Goal: Information Seeking & Learning: Learn about a topic

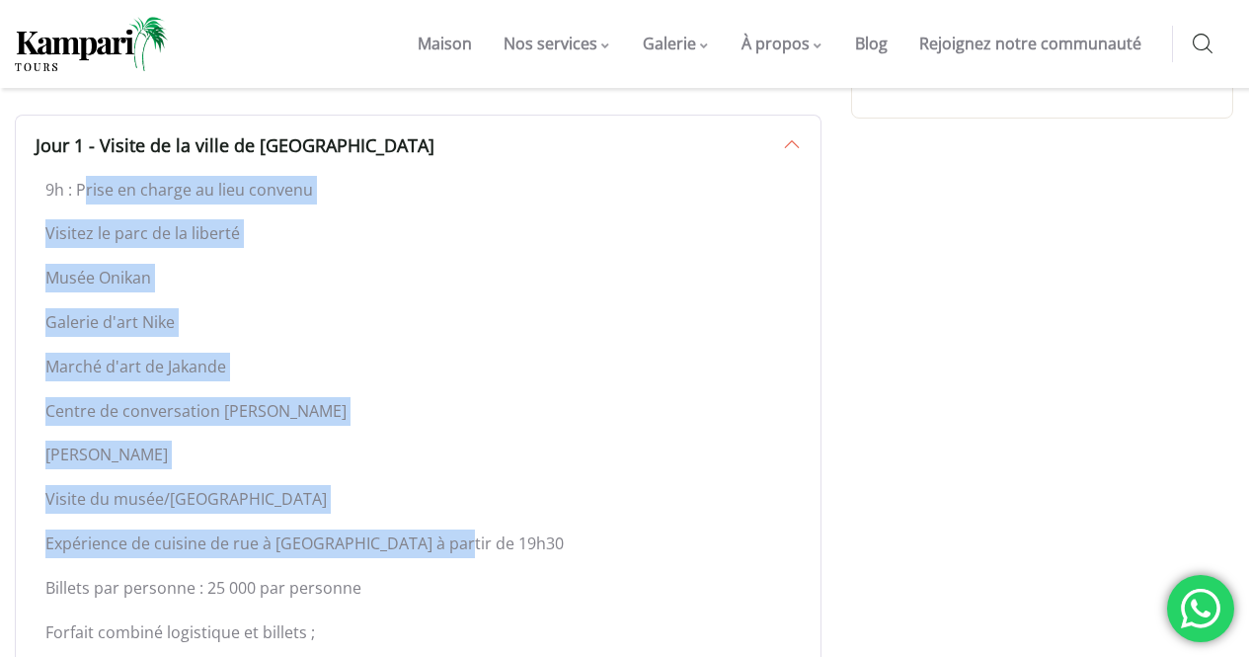
scroll to position [1383, 0]
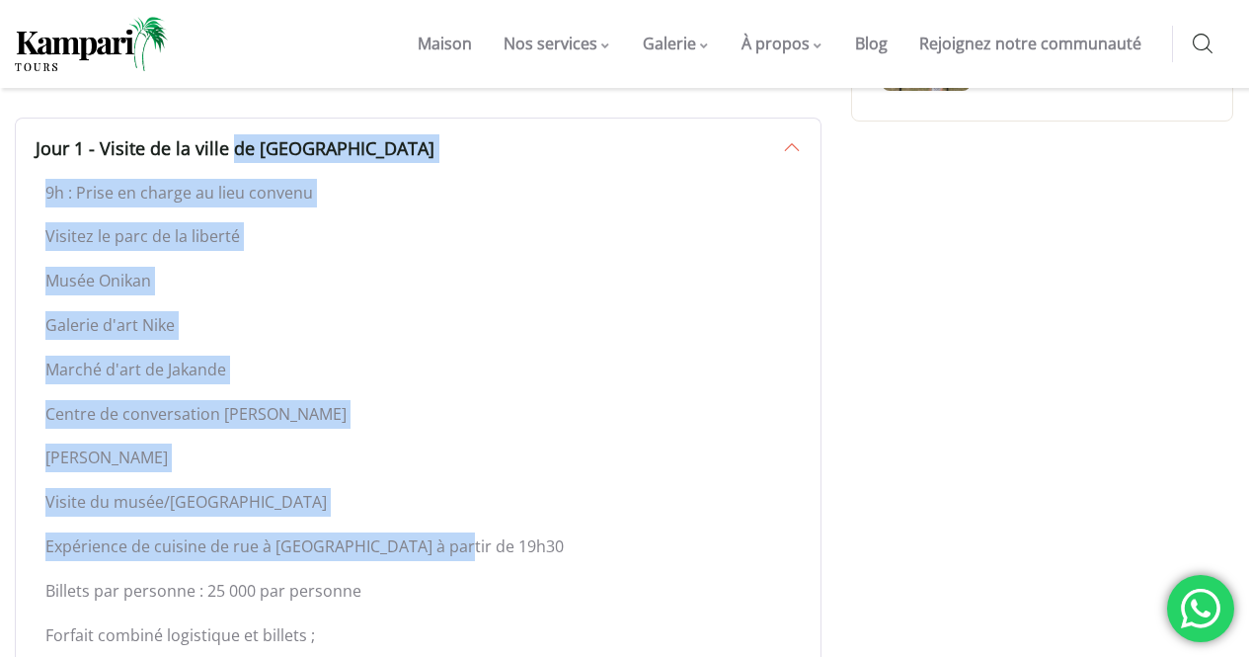
drag, startPoint x: 451, startPoint y: 312, endPoint x: 23, endPoint y: 119, distance: 469.9
click at [23, 119] on div "Jour 1 - Visite de la ville de [GEOGRAPHIC_DATA] 9h : Prise en charge au lieu c…" at bounding box center [418, 482] width 807 height 729
copy div "Jour 1 - Visite de la ville de Lagos 9h : Prise en charge au lieu convenu Visit…"
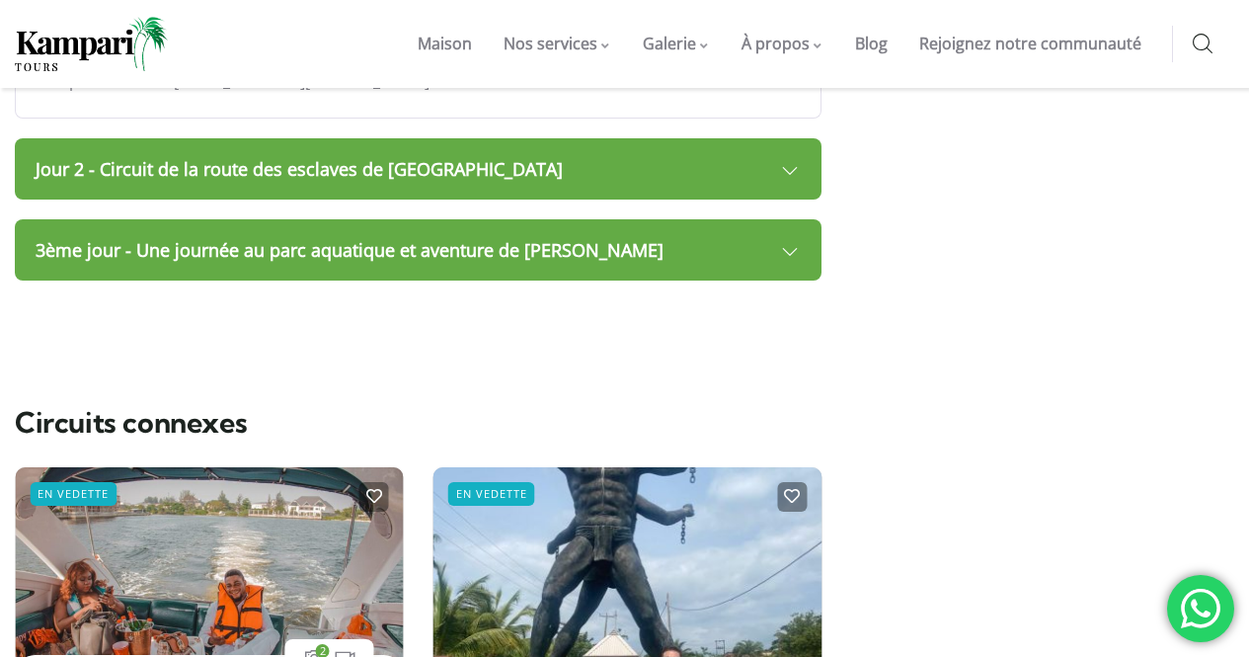
scroll to position [2074, 0]
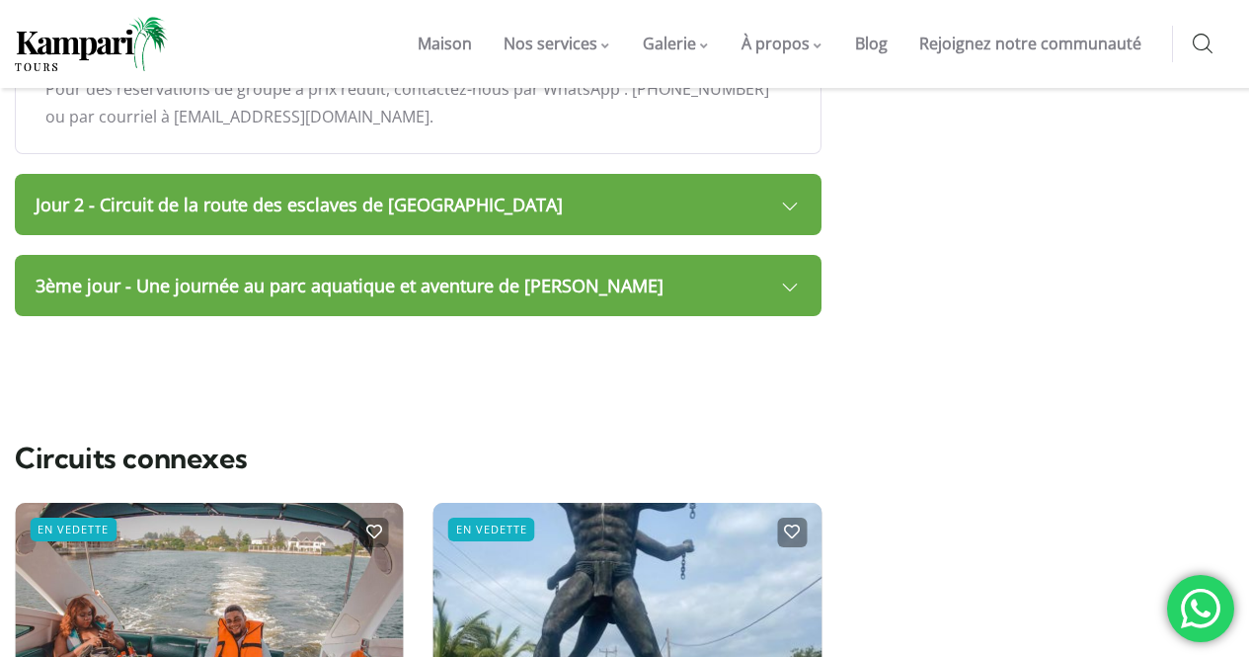
click at [281, 193] on font "Jour 2 - Circuit de la route des esclaves de Badagry" at bounding box center [299, 205] width 527 height 24
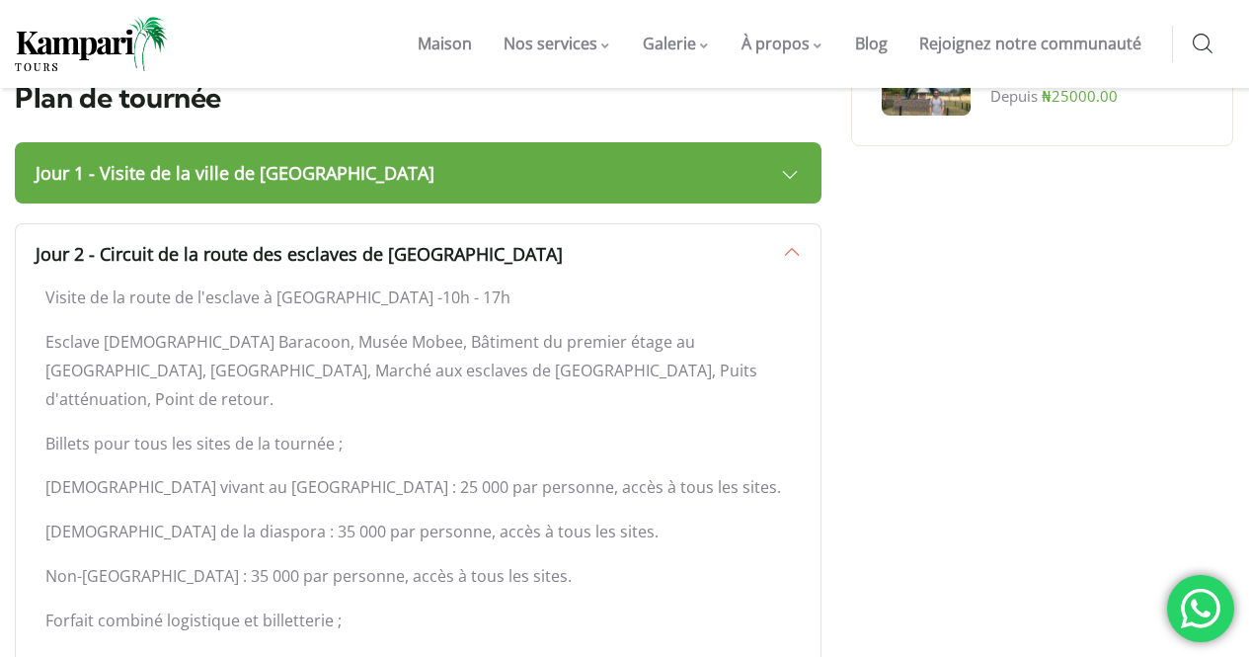
scroll to position [1383, 0]
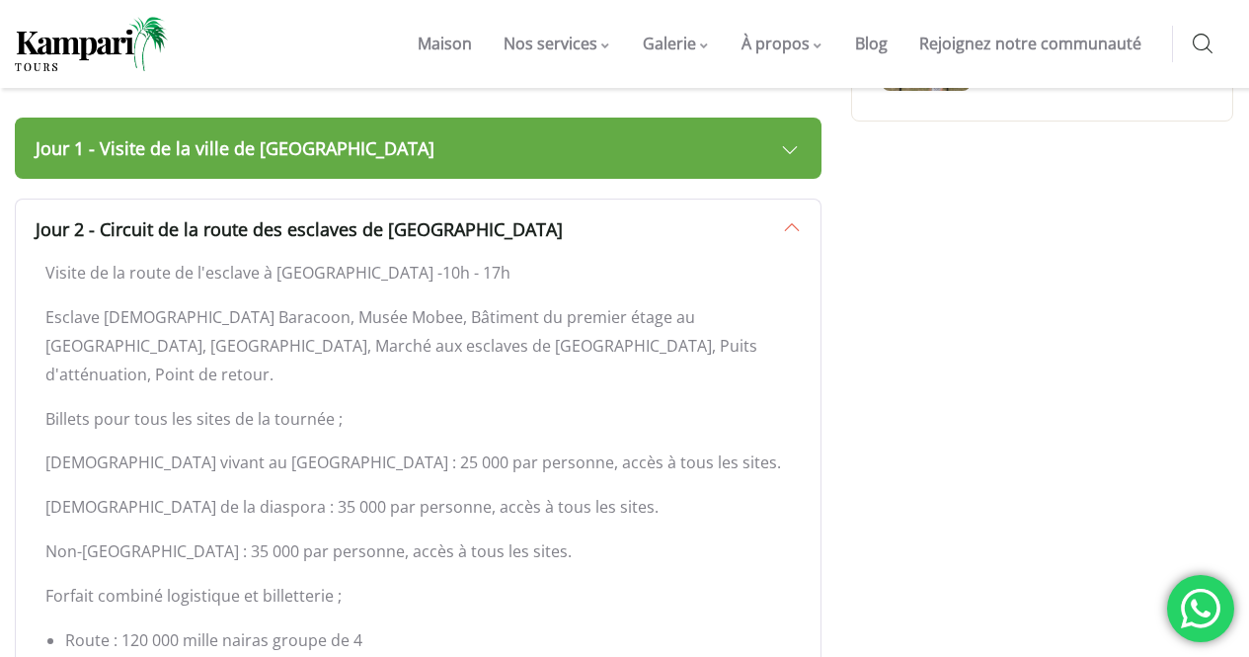
drag, startPoint x: 41, startPoint y: 183, endPoint x: 438, endPoint y: 206, distance: 397.7
click at [438, 206] on link "Jour 2 - Circuit de la route des esclaves de Badagry" at bounding box center [418, 228] width 807 height 61
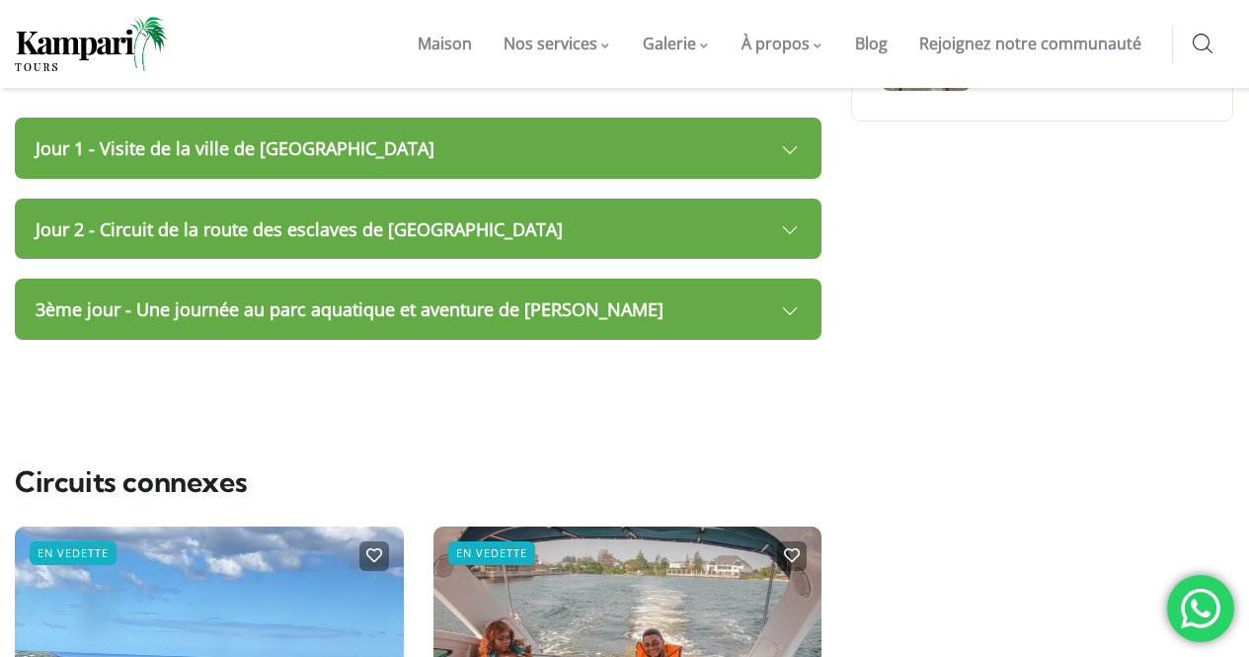
click at [523, 234] on div "Jour 1 - Visite de la ville de Lagos 9h : Prise en charge au lieu convenu Visit…" at bounding box center [418, 229] width 807 height 222
click at [319, 217] on font "Jour 2 - Circuit de la route des esclaves de Badagry" at bounding box center [299, 229] width 527 height 24
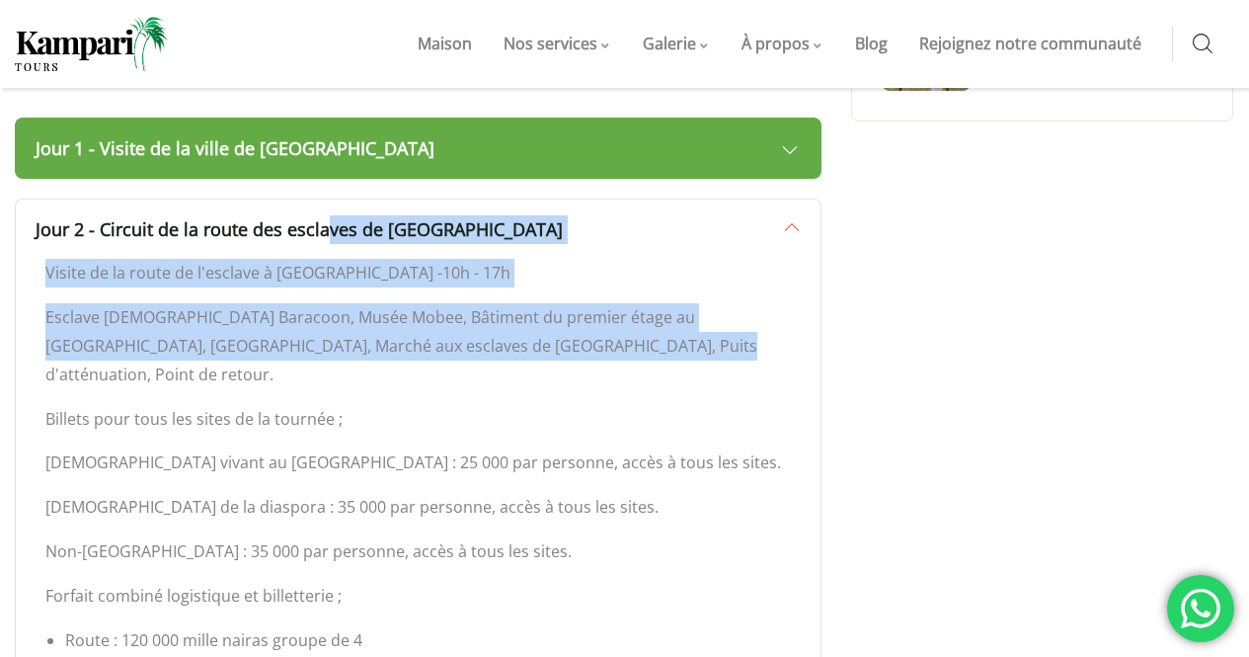
drag, startPoint x: 105, startPoint y: 180, endPoint x: 576, endPoint y: 319, distance: 491.2
click at [576, 319] on div "Jour 2 - Circuit de la route des esclaves de Badagry Visite de la route de l'es…" at bounding box center [418, 502] width 807 height 608
copy div "ircuit de la route des esclaves de Badagry Visite de la route de l'esclave à Ba…"
click at [541, 221] on link "Jour 2 - Circuit de la route des esclaves de Badagry" at bounding box center [418, 228] width 807 height 61
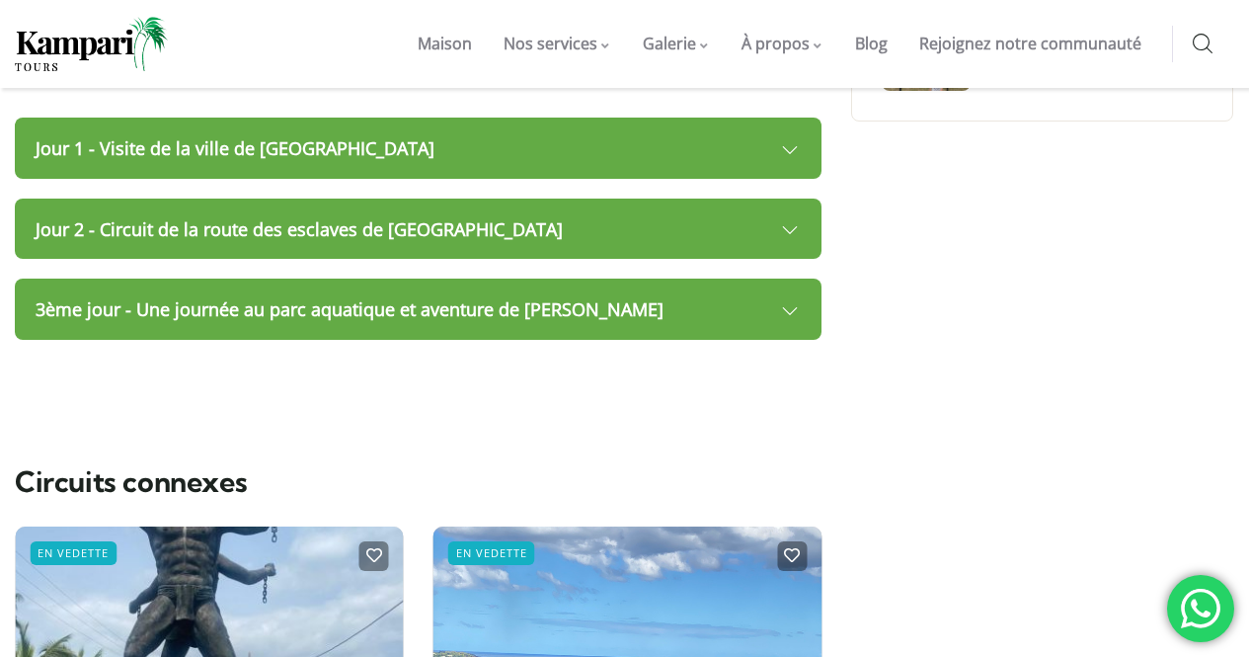
click at [1095, 234] on div "Réservation de visite Informations sur la visite Nombre maximal d'invités 50 Âg…" at bounding box center [1042, 358] width 412 height 2062
click at [797, 198] on link "Jour 2 - Circuit de la route des esclaves de Badagry" at bounding box center [418, 228] width 807 height 61
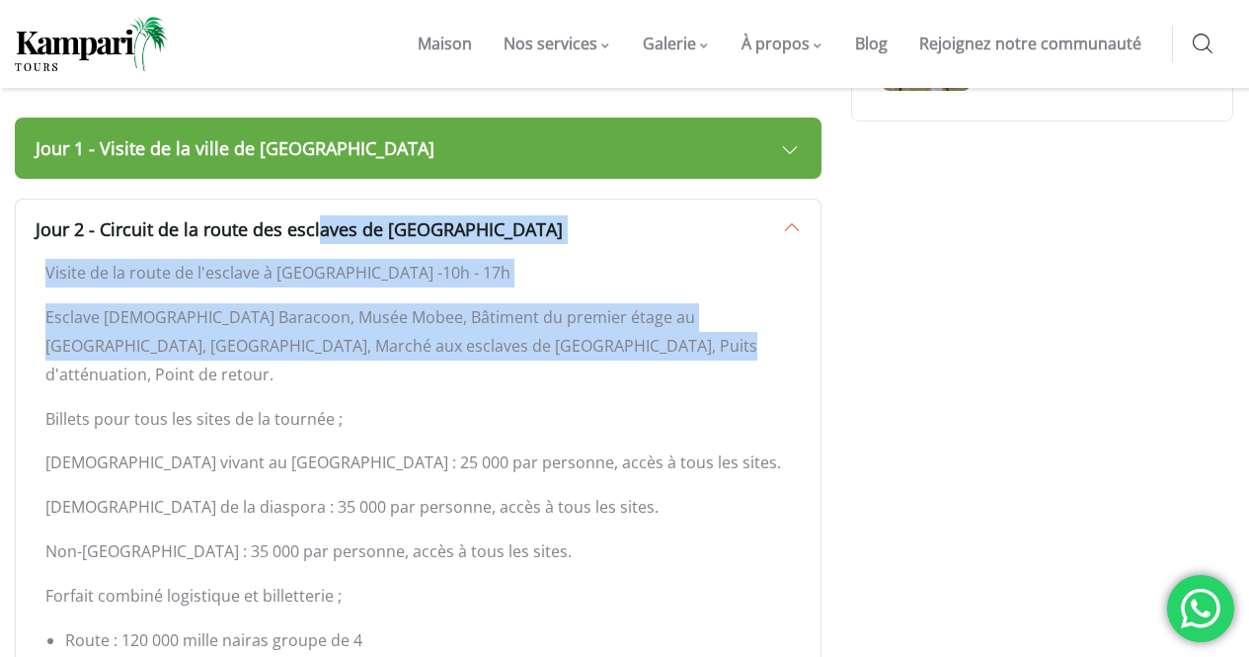
drag, startPoint x: 100, startPoint y: 187, endPoint x: 598, endPoint y: 329, distance: 518.6
click at [598, 329] on div "Jour 2 - Circuit de la route des esclaves de Badagry Visite de la route de l'es…" at bounding box center [418, 502] width 807 height 608
copy div "Circuit de la route des esclaves de Badagry Visite de la route de l'esclave à B…"
click at [454, 48] on font "Maison" at bounding box center [445, 44] width 54 height 22
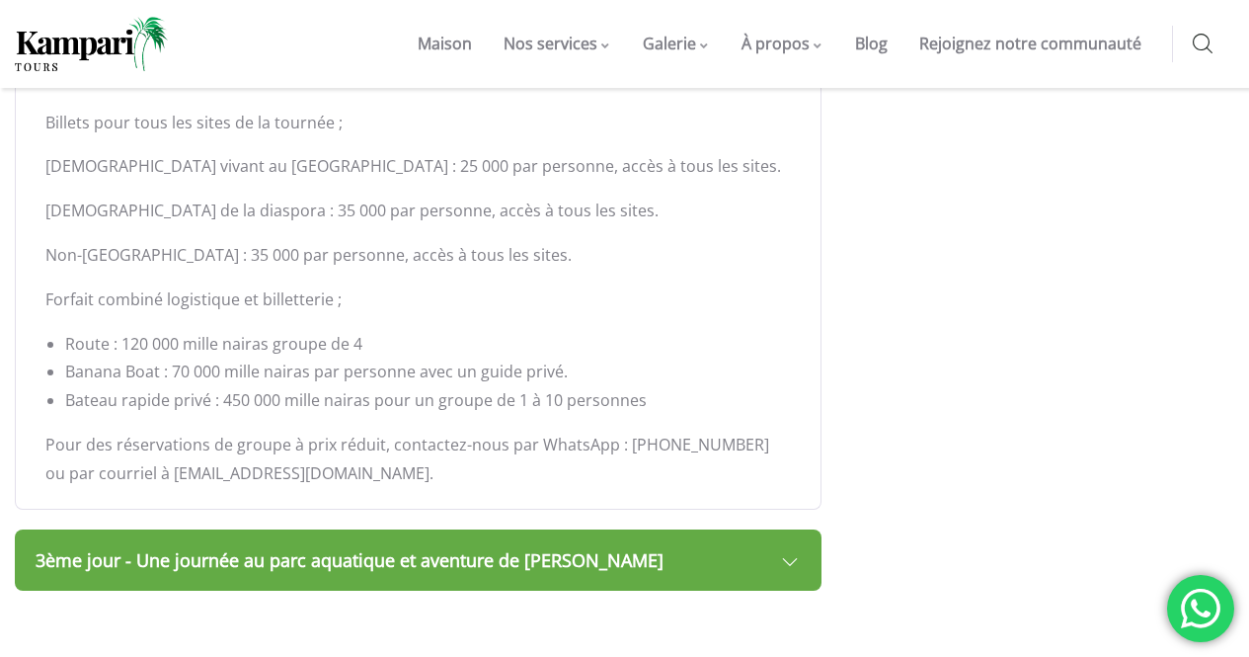
scroll to position [1754, 0]
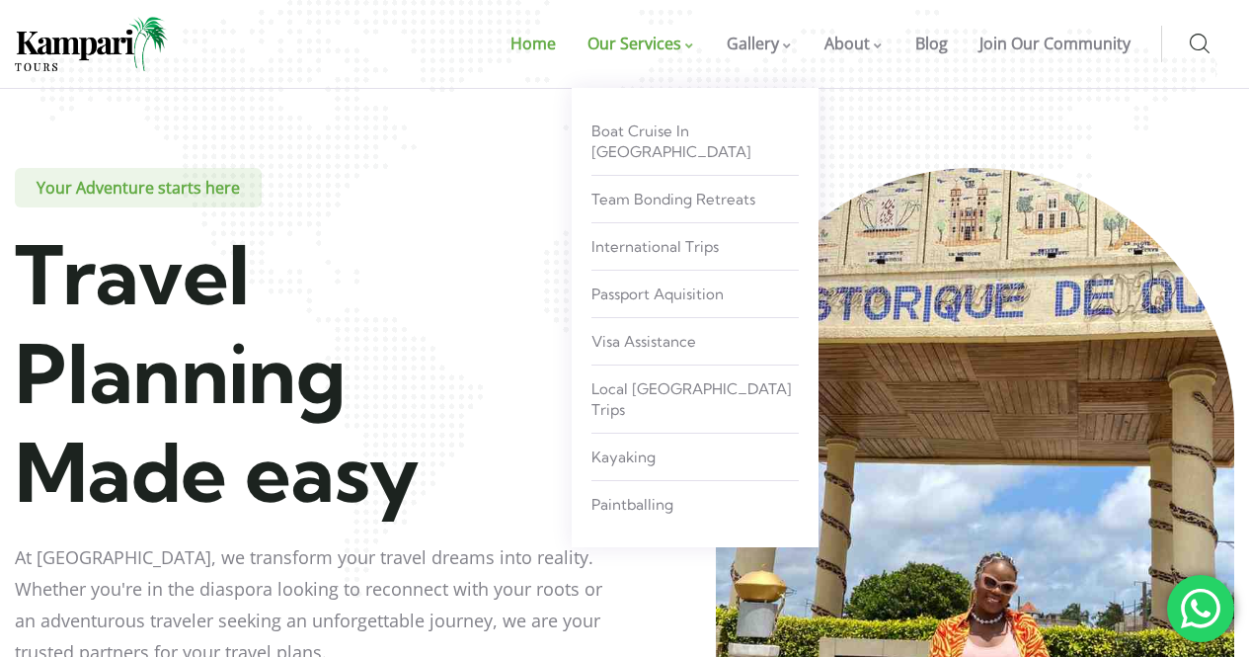
click at [649, 46] on span "Our Services" at bounding box center [635, 44] width 94 height 22
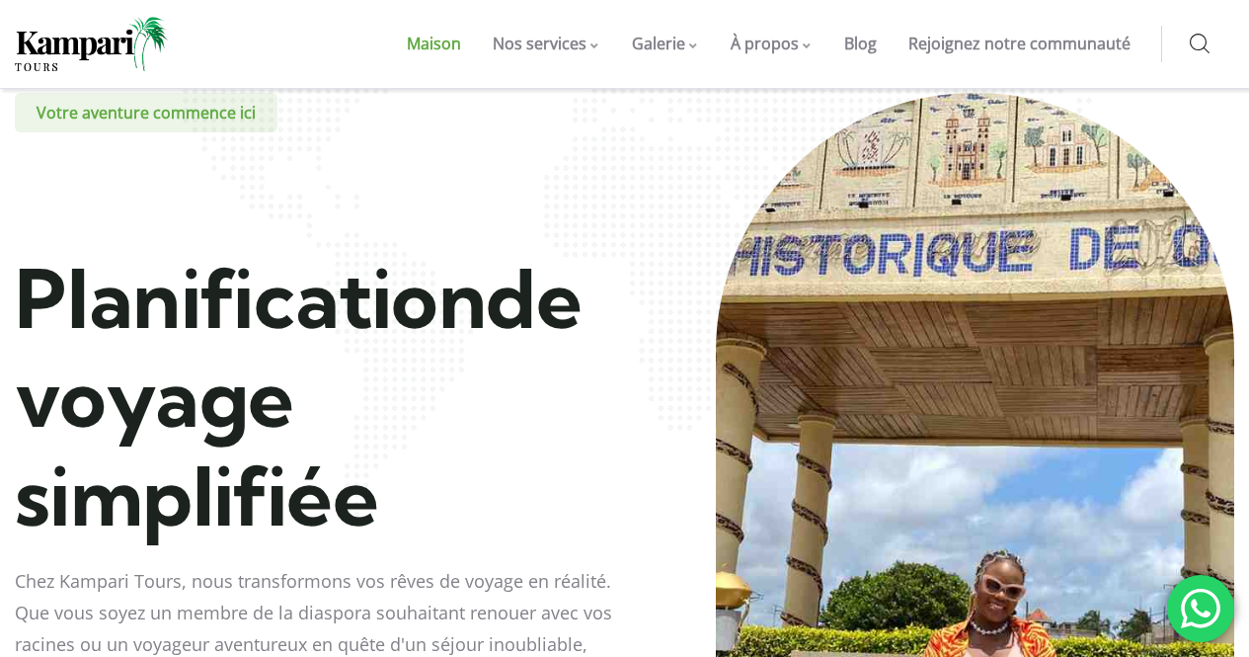
scroll to position [99, 0]
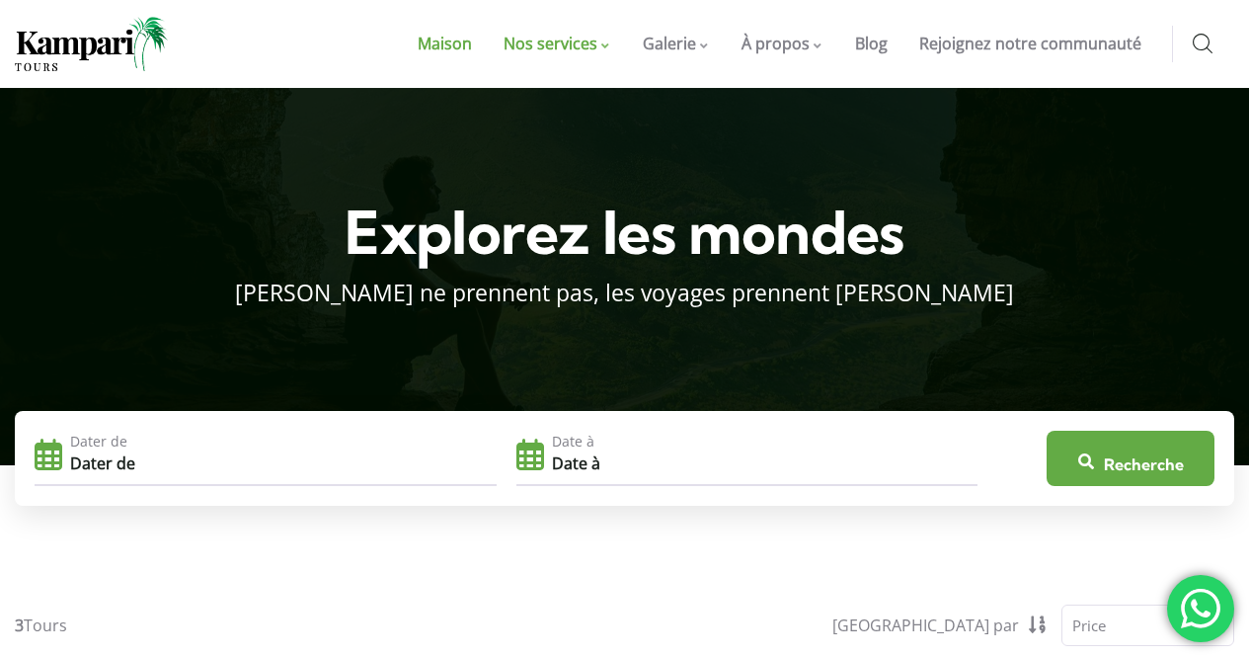
click at [465, 45] on font "Maison" at bounding box center [445, 44] width 54 height 22
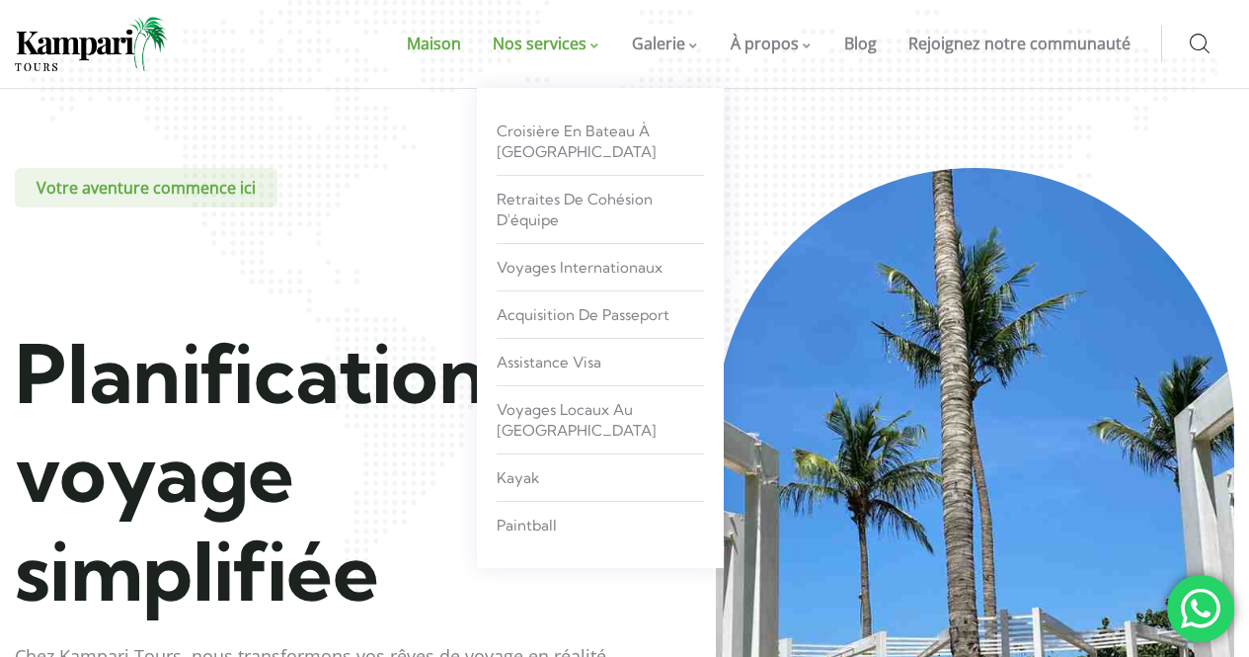
click at [551, 40] on font "Nos services" at bounding box center [540, 44] width 94 height 22
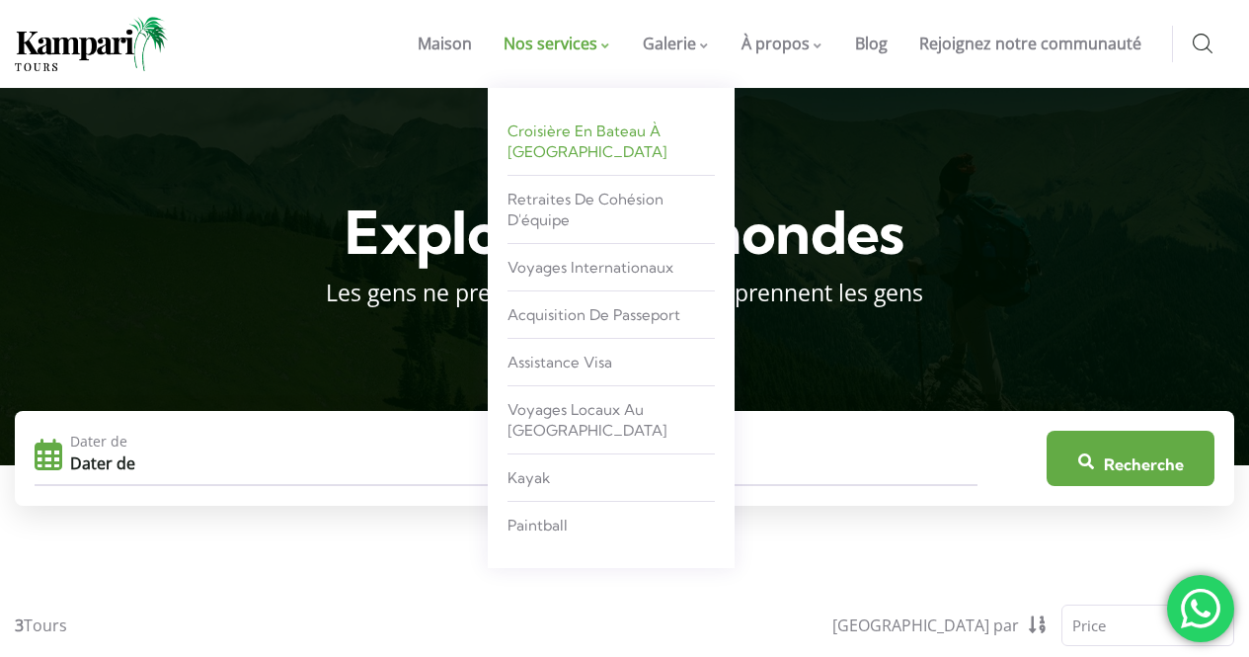
click at [620, 131] on font "Croisière en bateau à [GEOGRAPHIC_DATA]" at bounding box center [588, 141] width 160 height 40
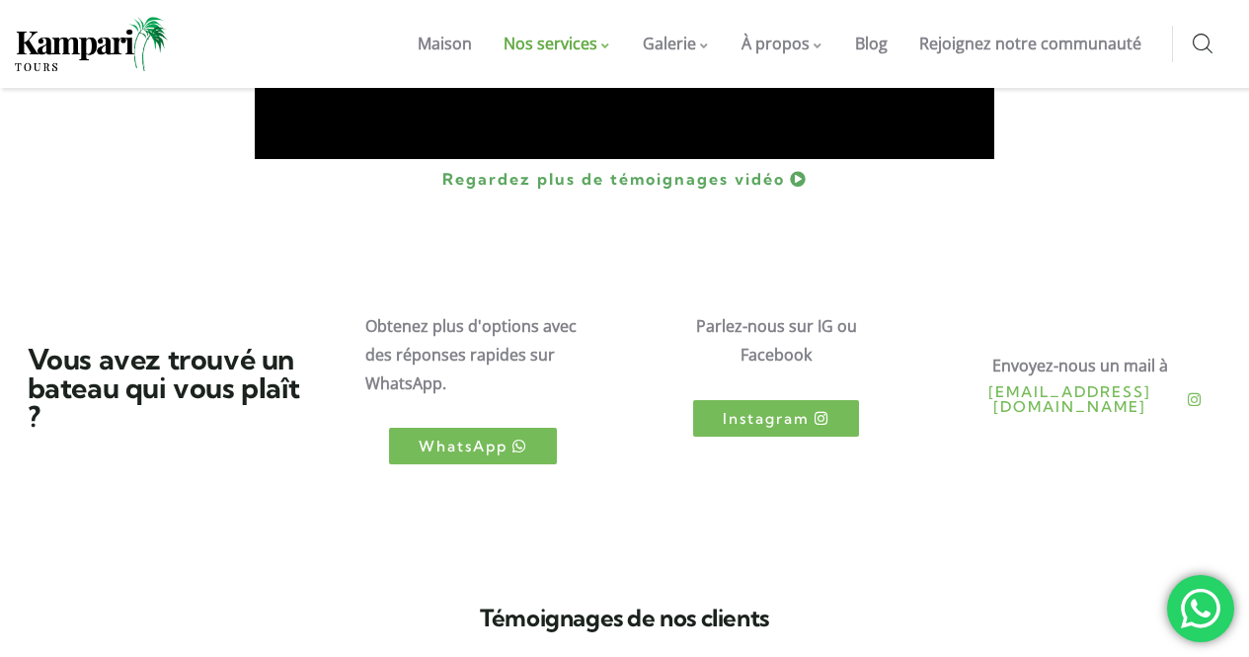
scroll to position [3456, 0]
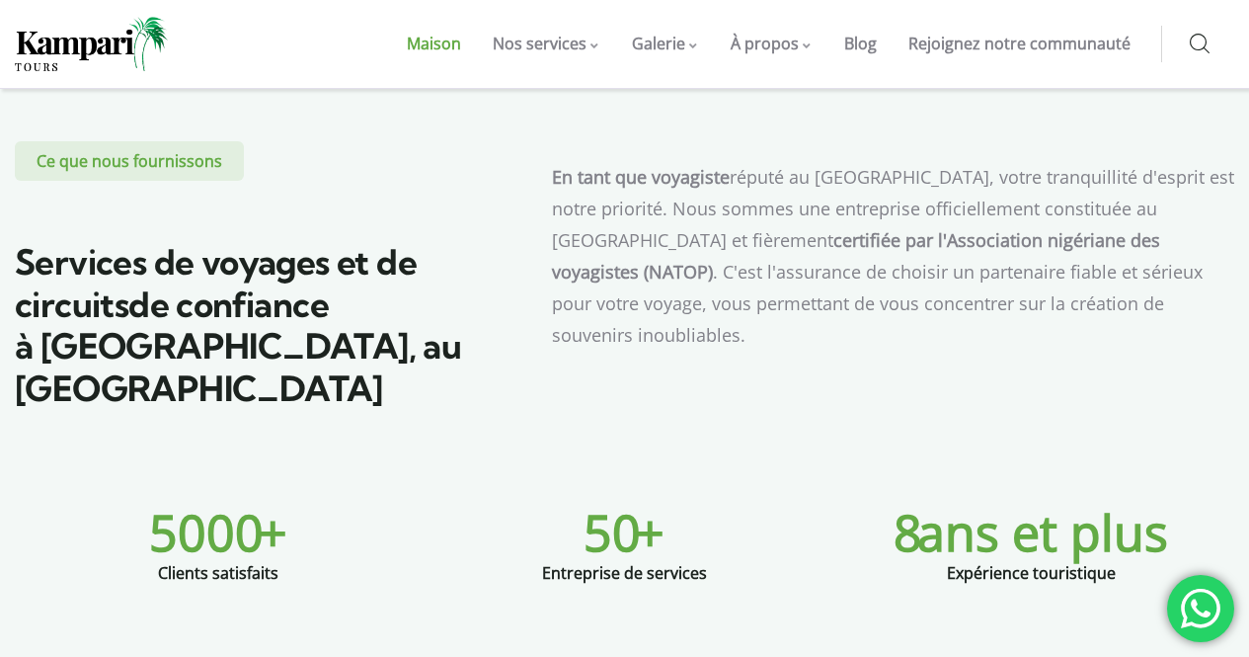
scroll to position [988, 0]
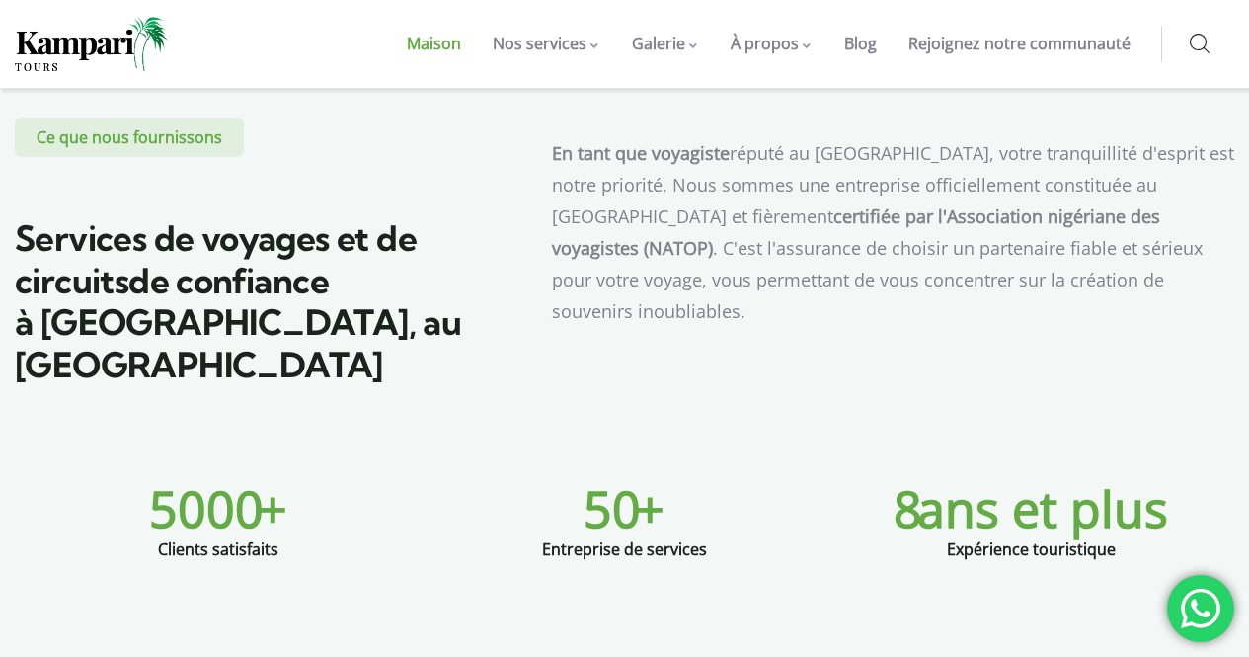
click at [805, 363] on section "Ce que nous fournissons Services de voyages et de circuits de confiance à Lagos…" at bounding box center [624, 231] width 1249 height 465
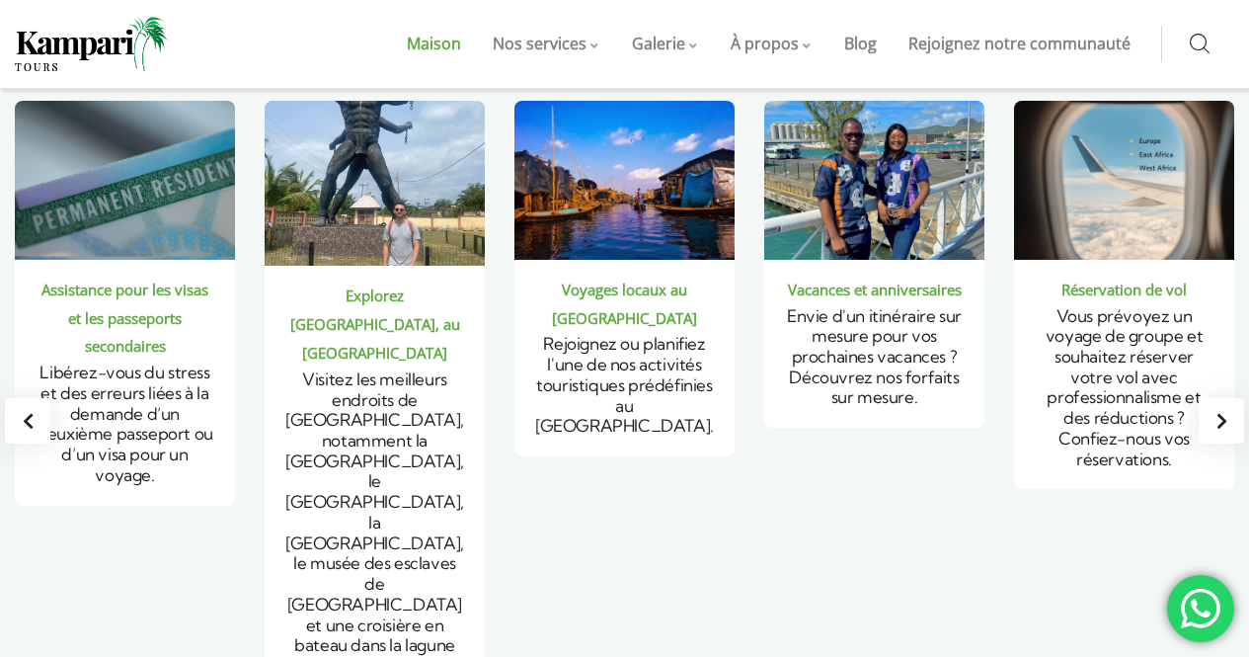
scroll to position [1580, 0]
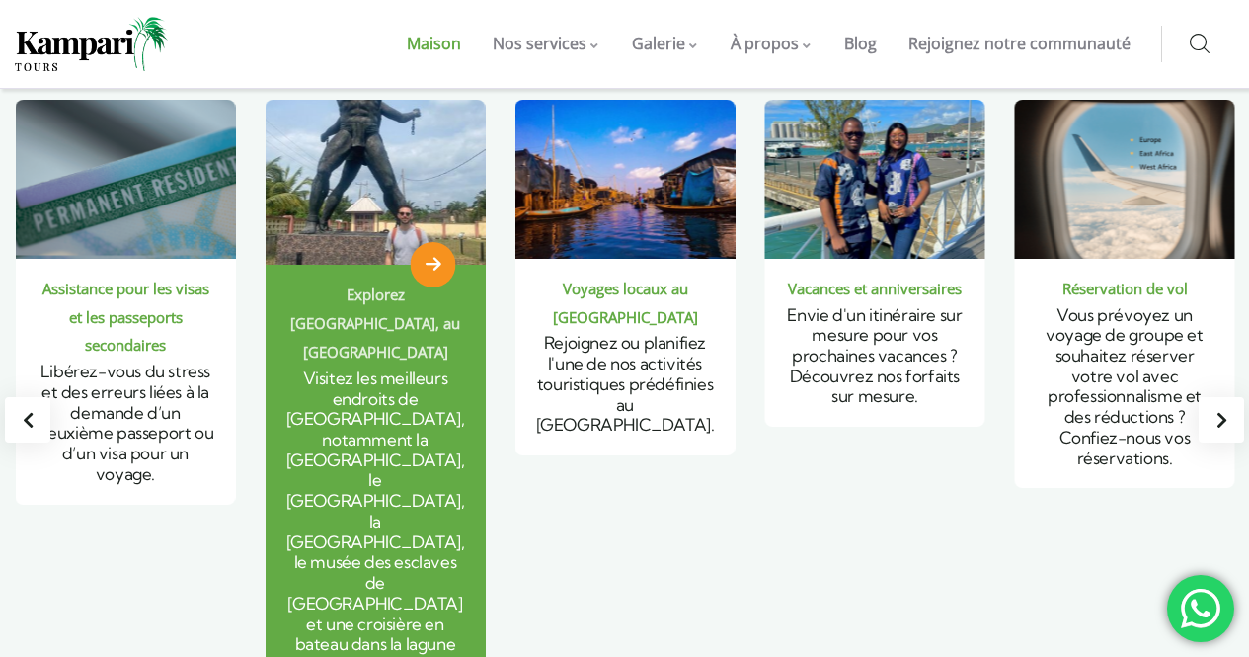
click at [375, 367] on font "Visitez les meilleurs endroits de Lagos, notamment la galerie d'art Nike, le ma…" at bounding box center [375, 531] width 179 height 328
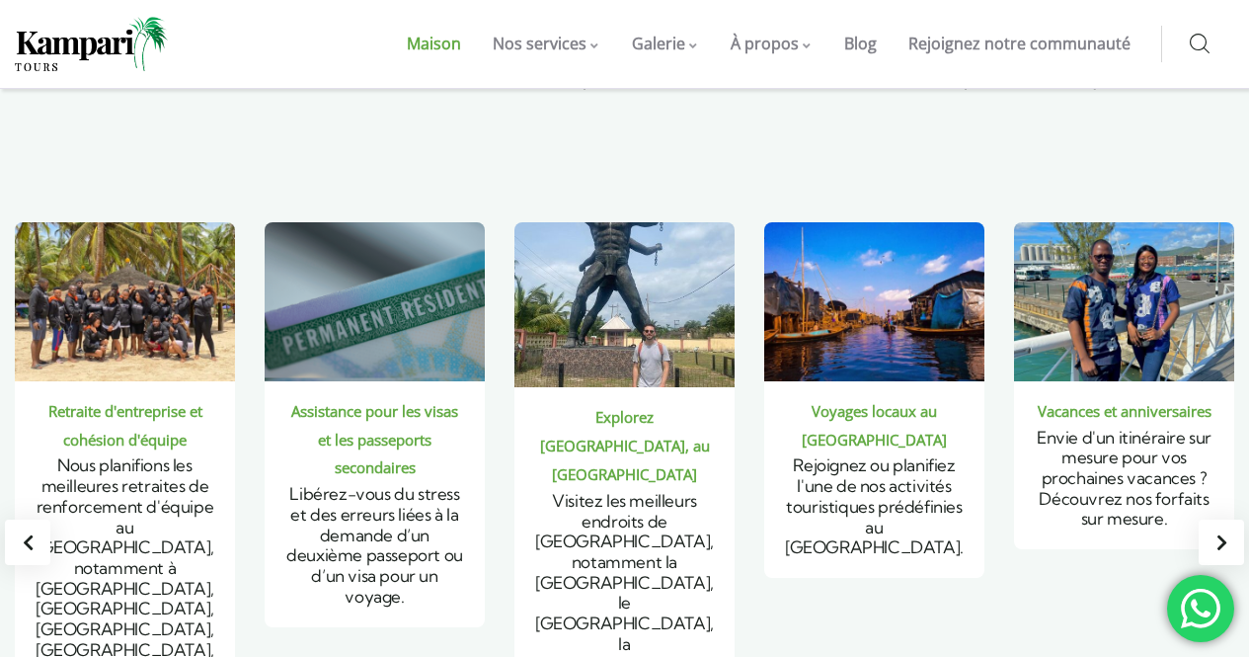
scroll to position [1481, 0]
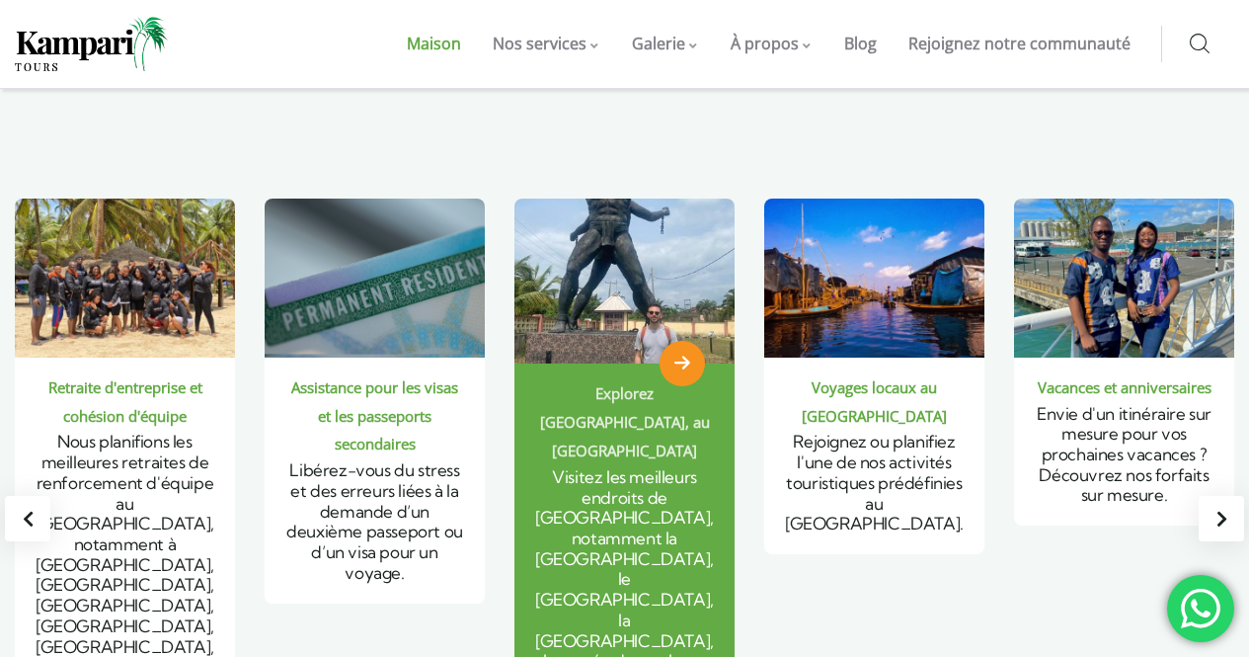
click at [666, 480] on font "Visitez les meilleurs endroits de Lagos, notamment la galerie d'art Nike, le ma…" at bounding box center [624, 630] width 179 height 328
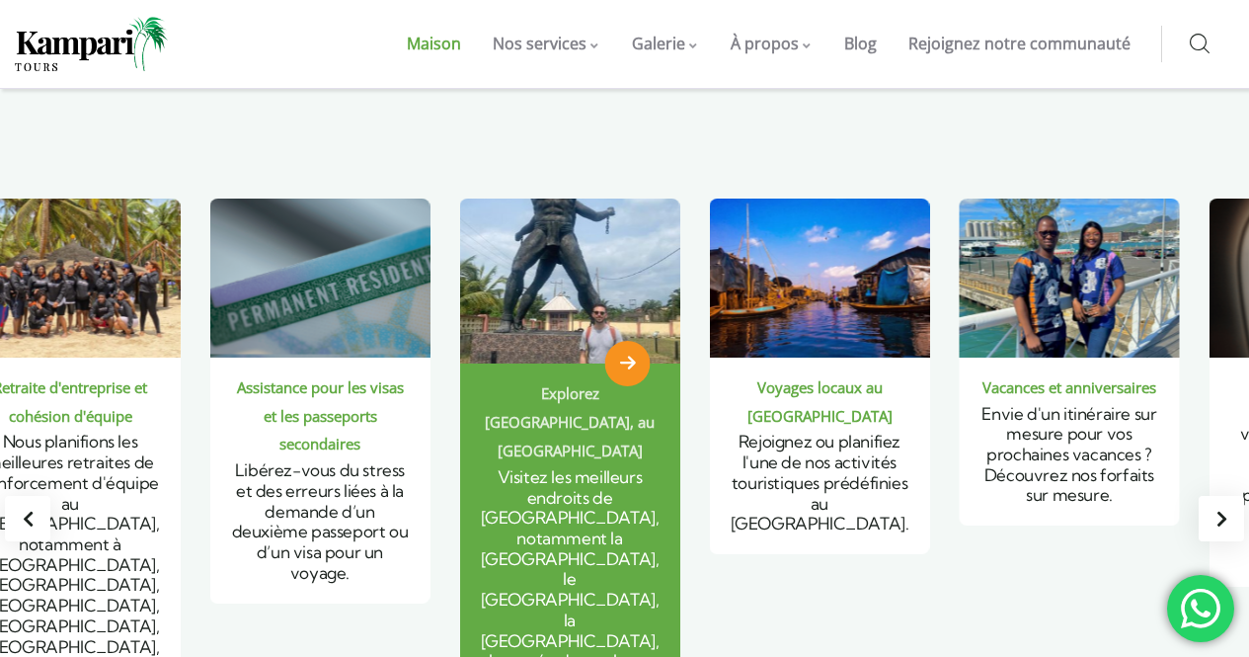
click at [611, 486] on h4 "Visitez les meilleurs endroits de Lagos, notamment la galerie d'art Nike, le ma…" at bounding box center [570, 631] width 181 height 328
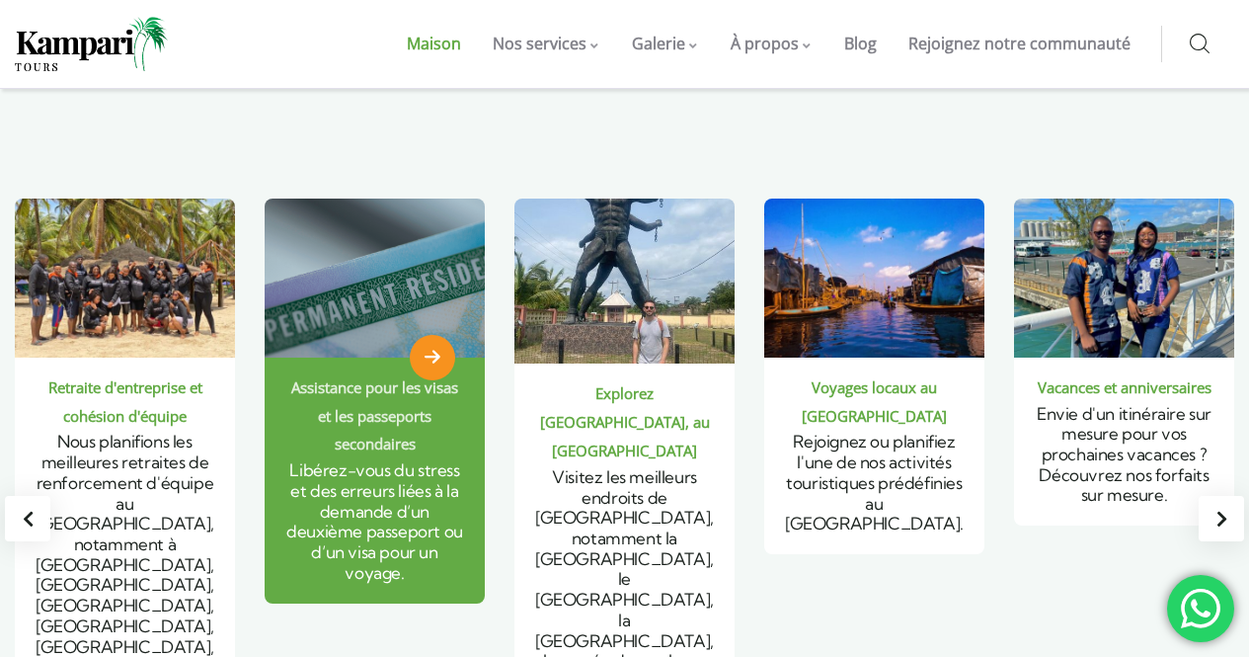
click at [367, 377] on font "Assistance pour les visas et les passeports secondaires" at bounding box center [374, 415] width 167 height 77
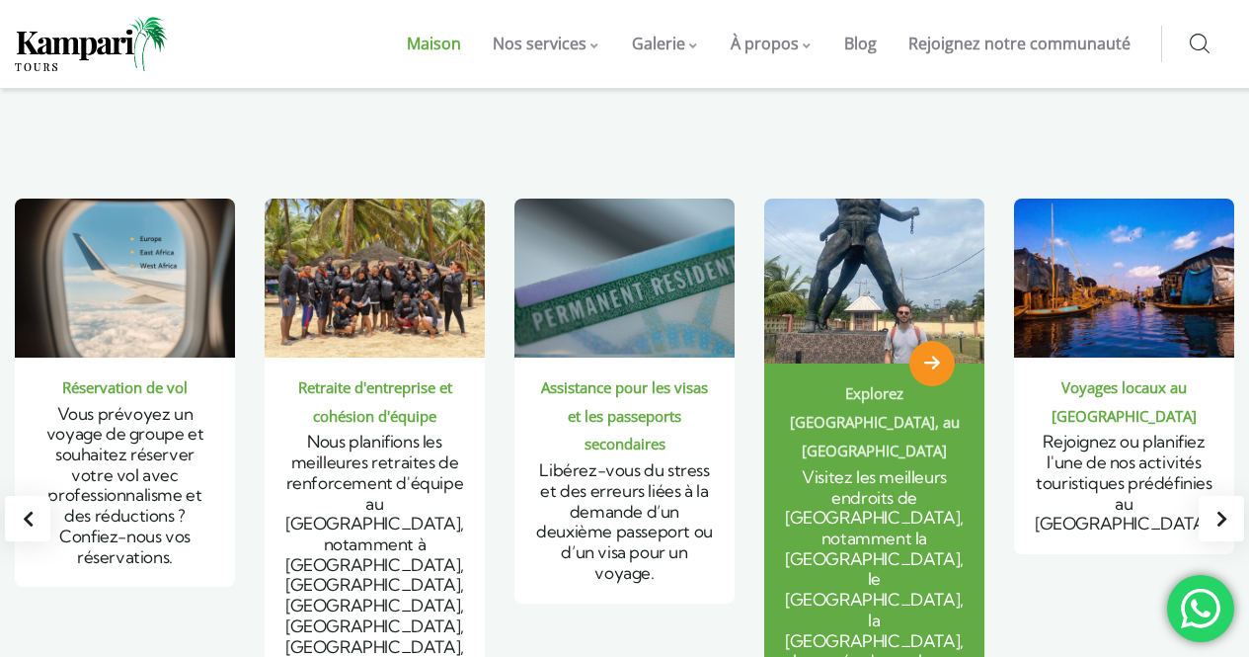
click at [933, 355] on icon "1 / 6" at bounding box center [932, 364] width 16 height 18
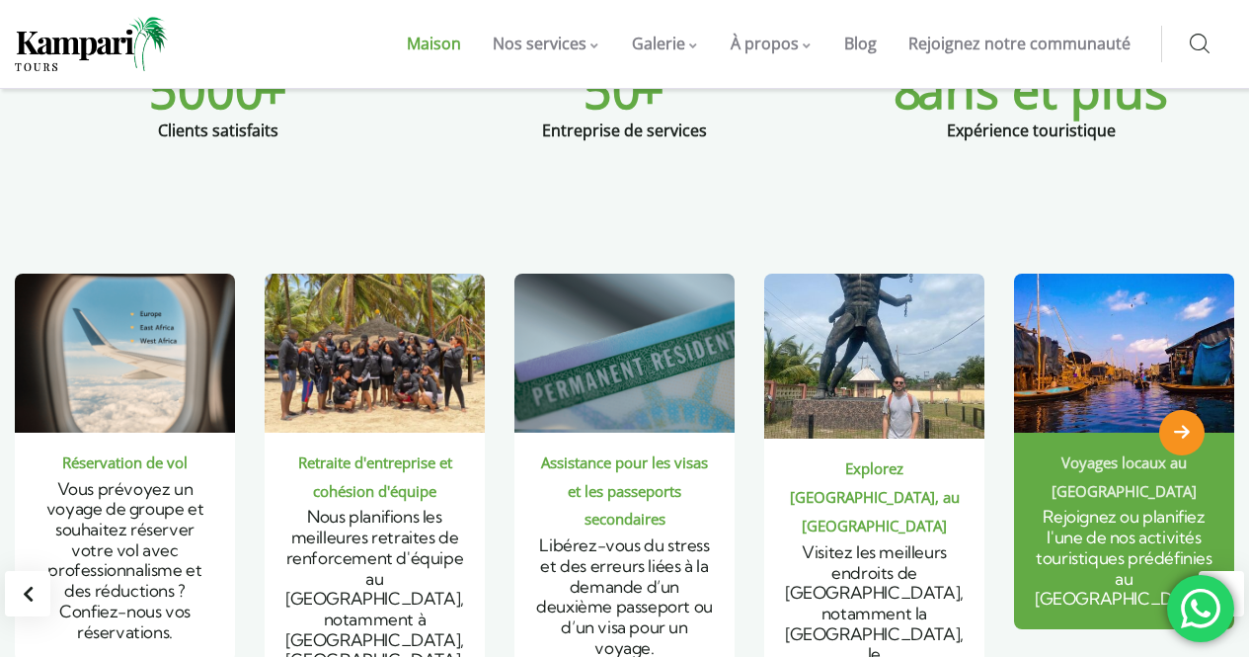
scroll to position [1383, 0]
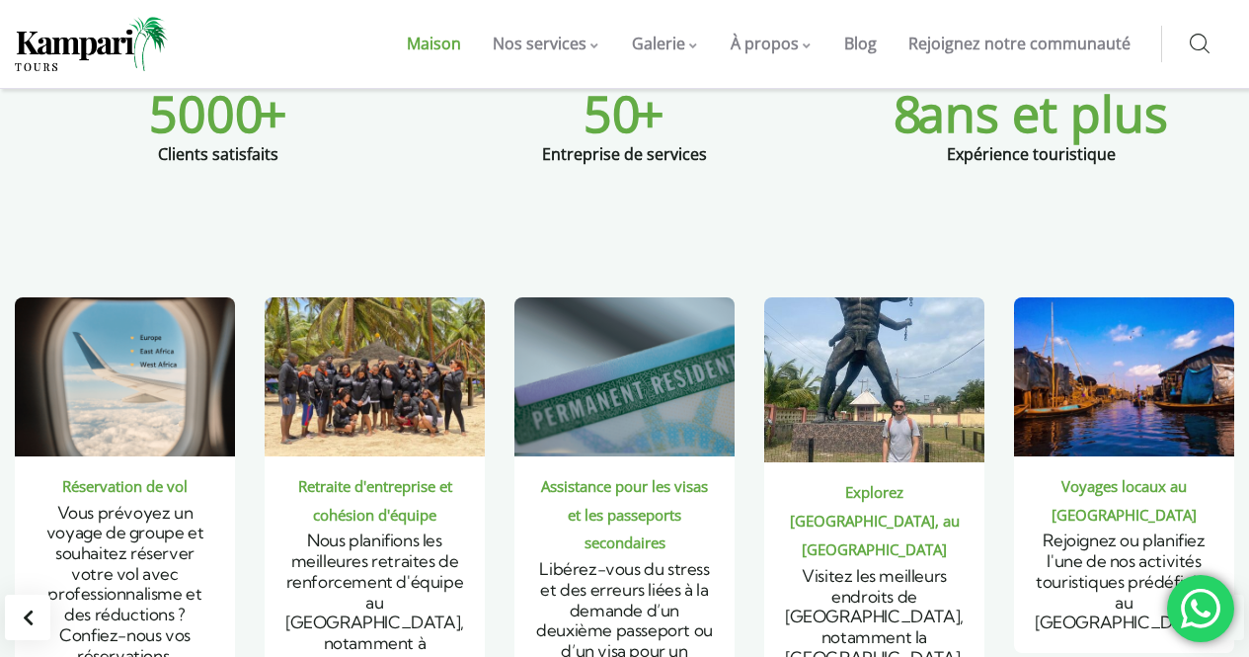
click at [1215, 595] on div "Diapositive suivante" at bounding box center [1221, 617] width 45 height 45
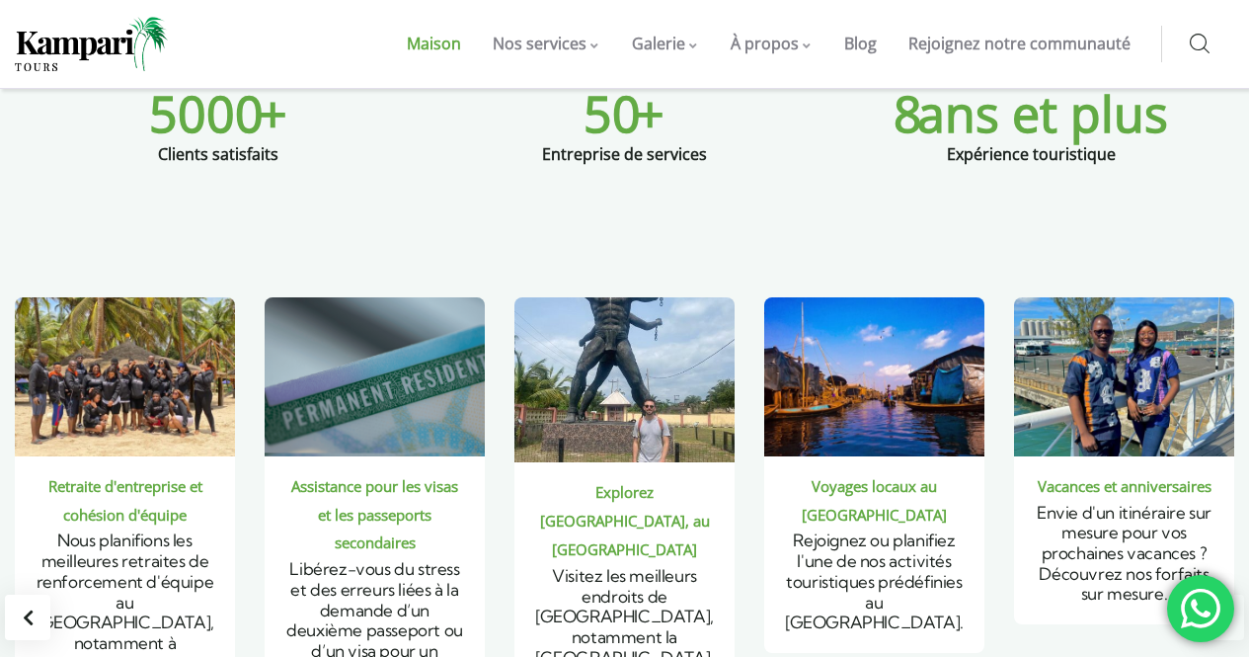
click at [1230, 595] on div "Diapositive suivante" at bounding box center [1221, 617] width 45 height 45
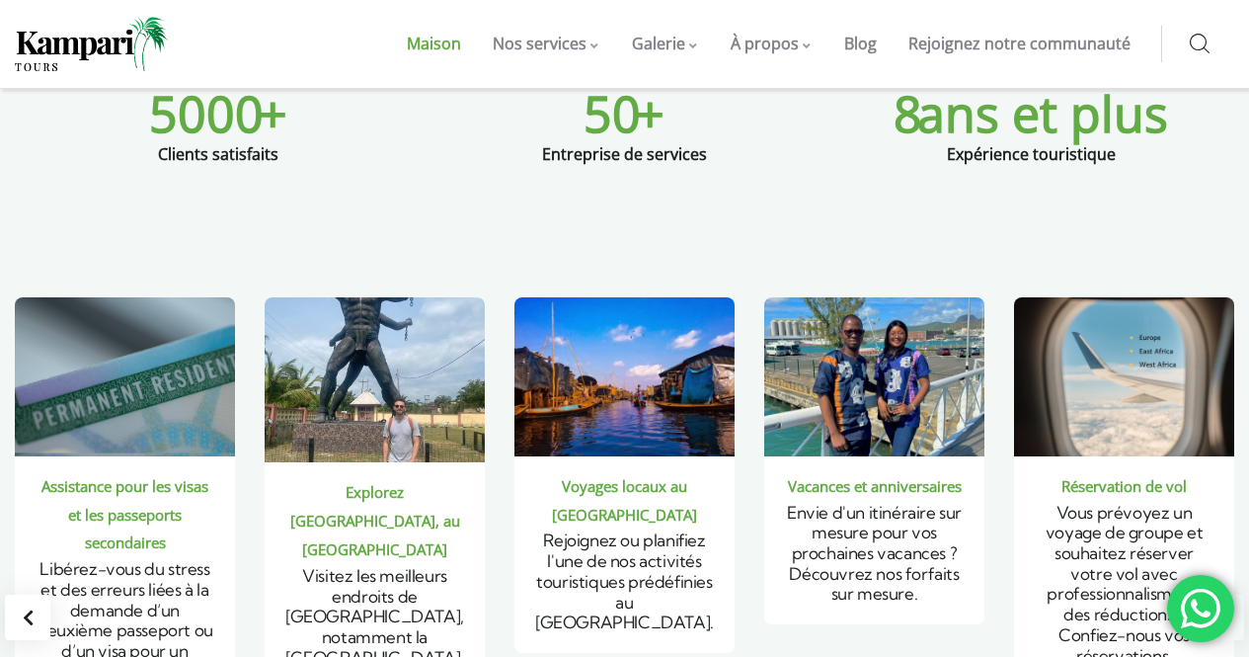
click at [1219, 595] on div "Diapositive suivante" at bounding box center [1221, 617] width 45 height 45
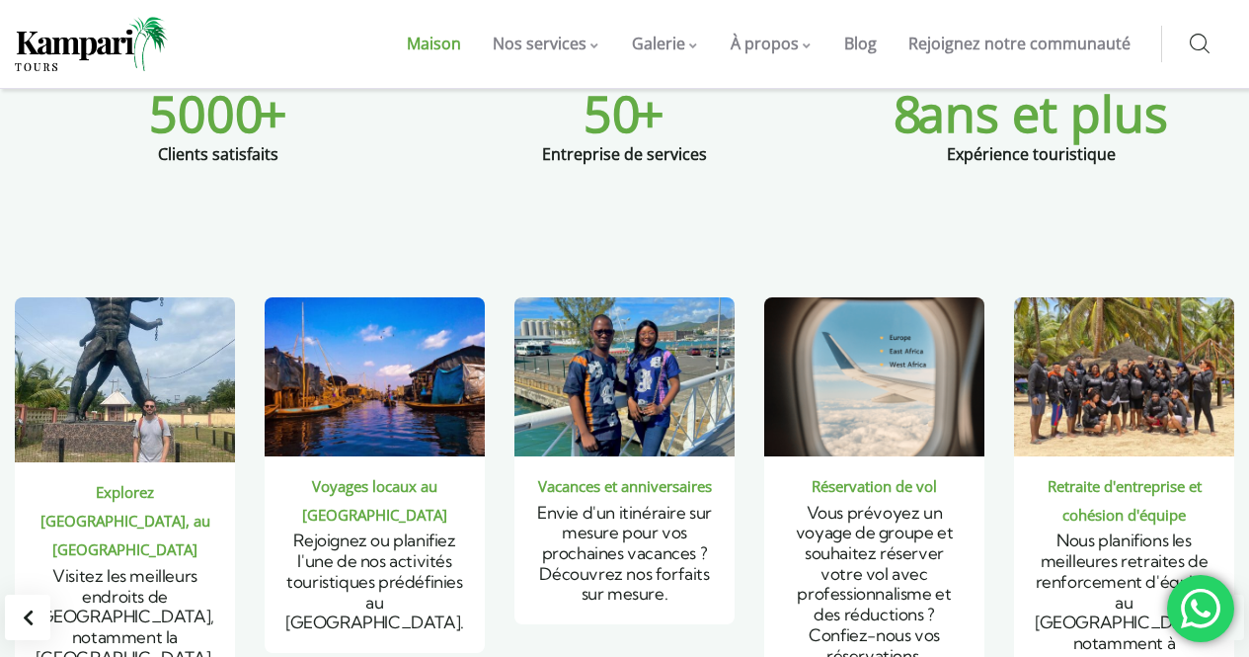
click at [1219, 595] on div "Diapositive suivante" at bounding box center [1221, 617] width 45 height 45
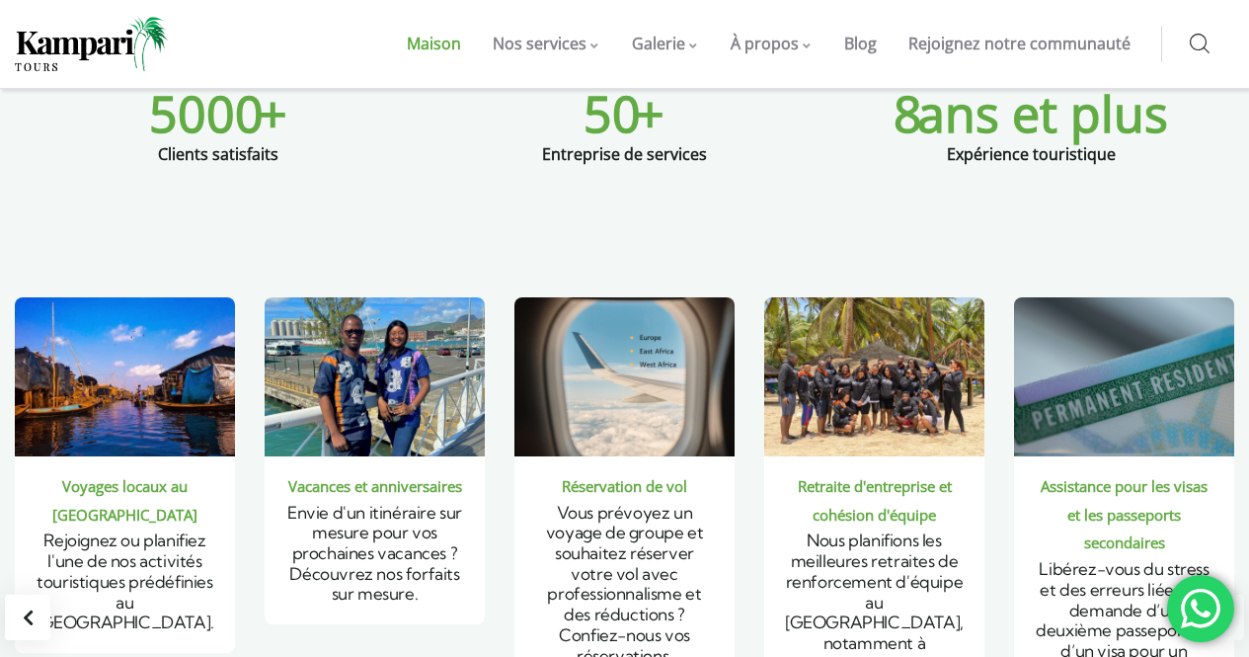
click at [1219, 595] on div "Diapositive suivante" at bounding box center [1221, 617] width 45 height 45
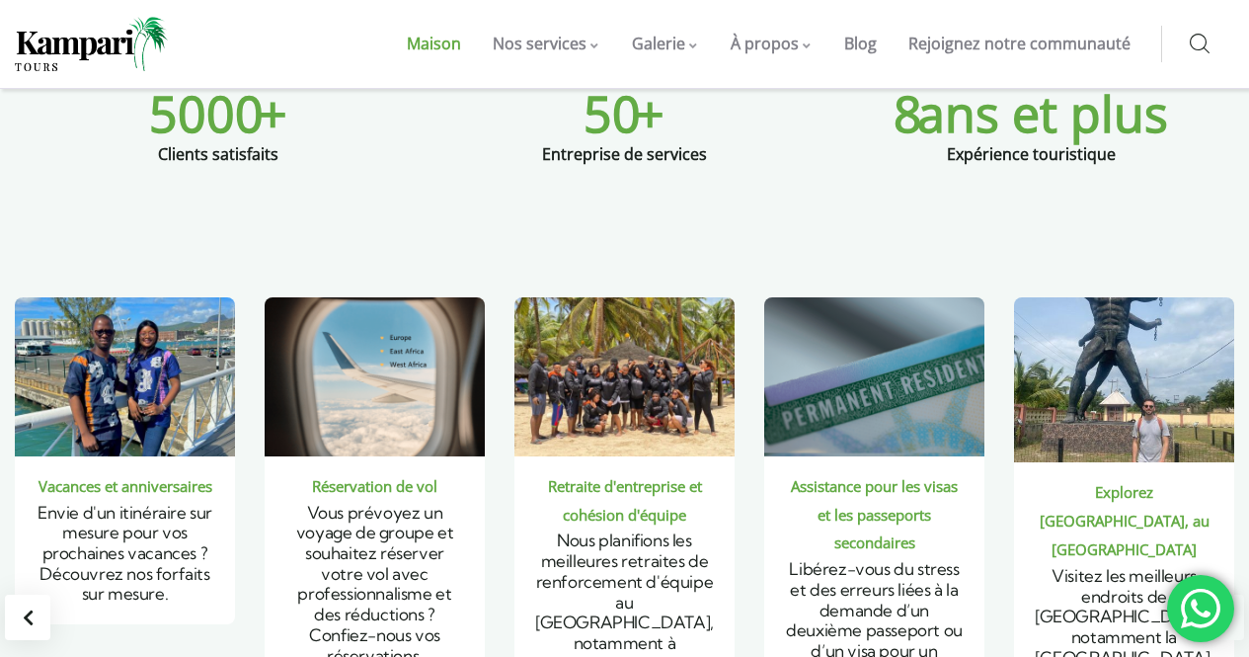
click at [1219, 595] on div "Diapositive suivante" at bounding box center [1221, 617] width 45 height 45
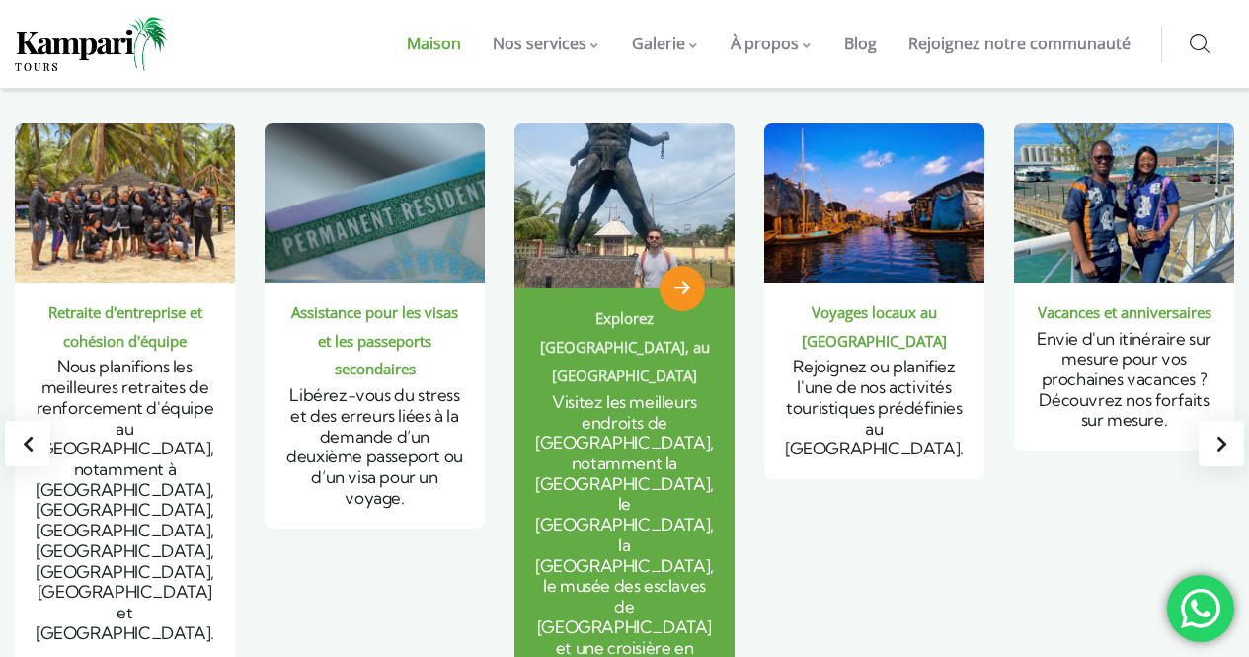
scroll to position [1580, 0]
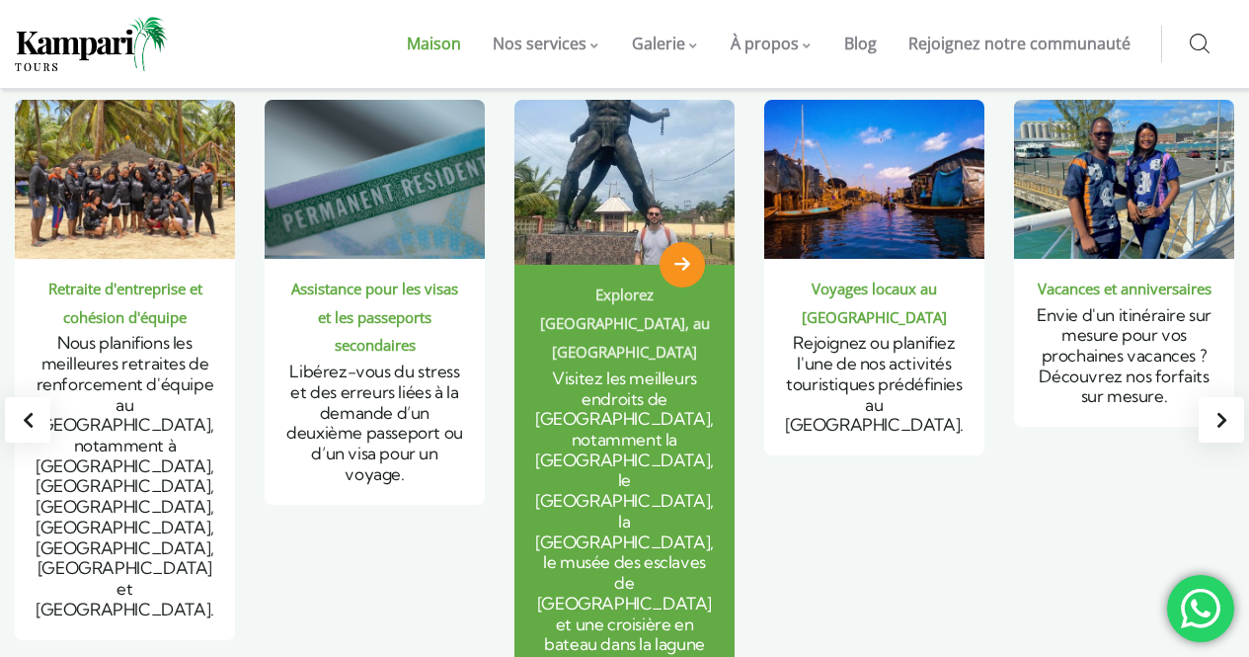
click at [688, 256] on icon "1 / 6" at bounding box center [682, 265] width 16 height 18
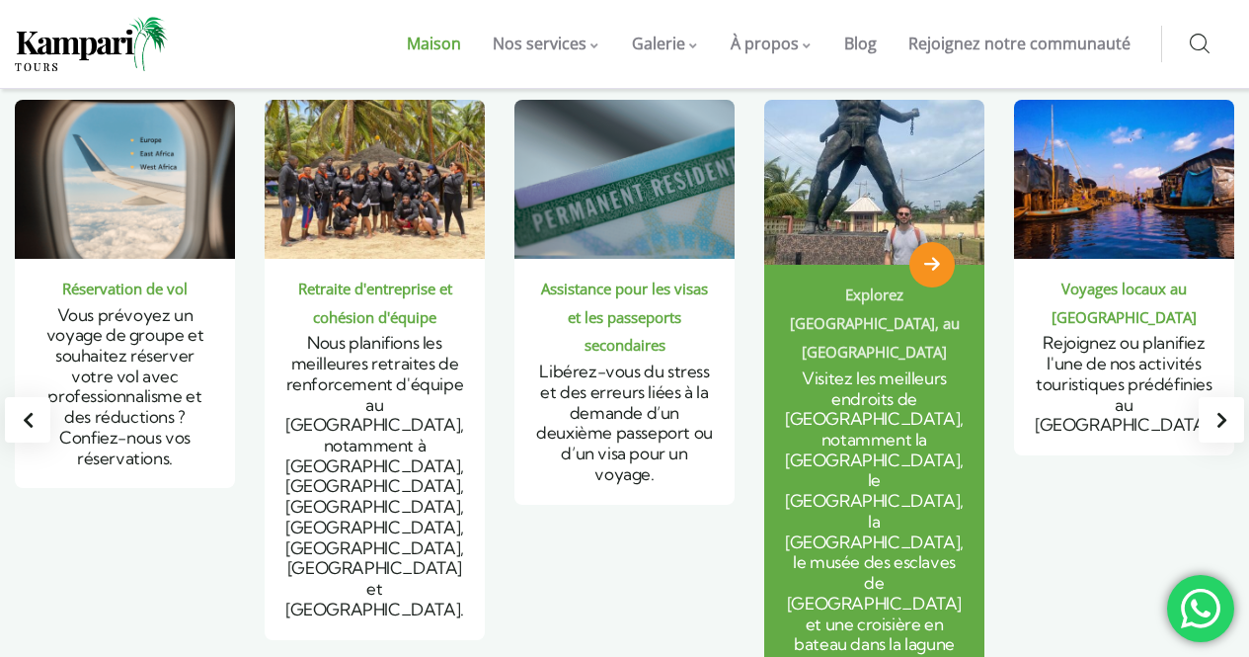
click at [837, 142] on img "1 / 6" at bounding box center [875, 182] width 265 height 198
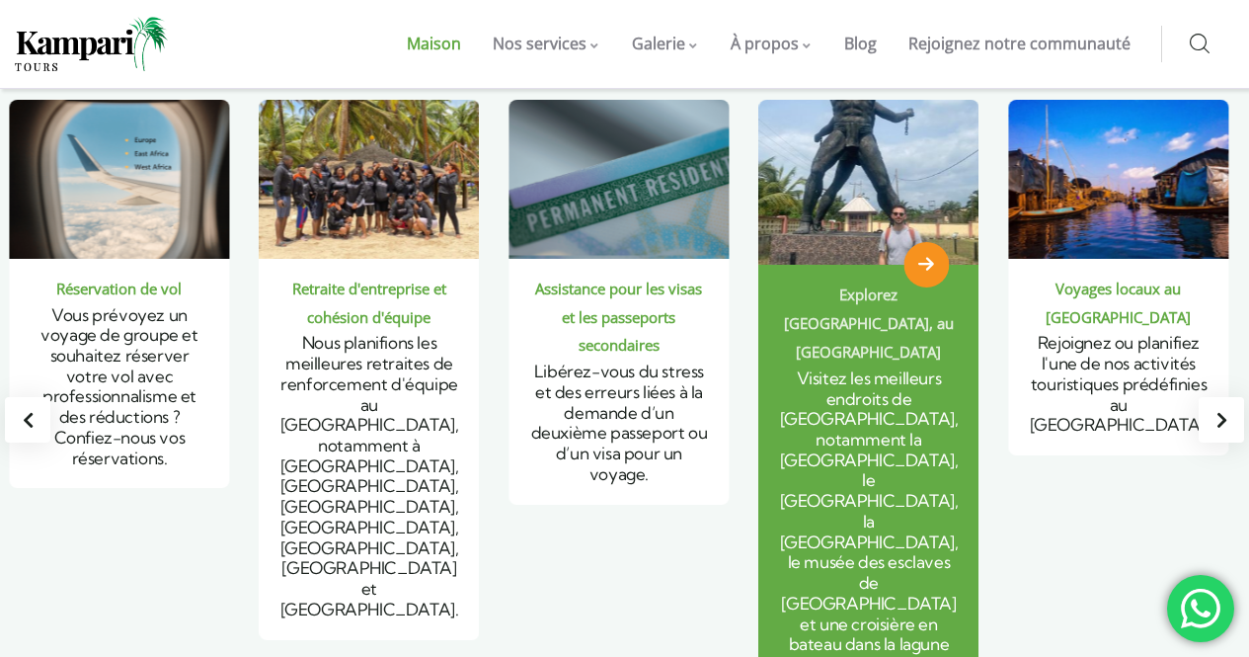
click at [840, 141] on img "1 / 6" at bounding box center [869, 182] width 265 height 198
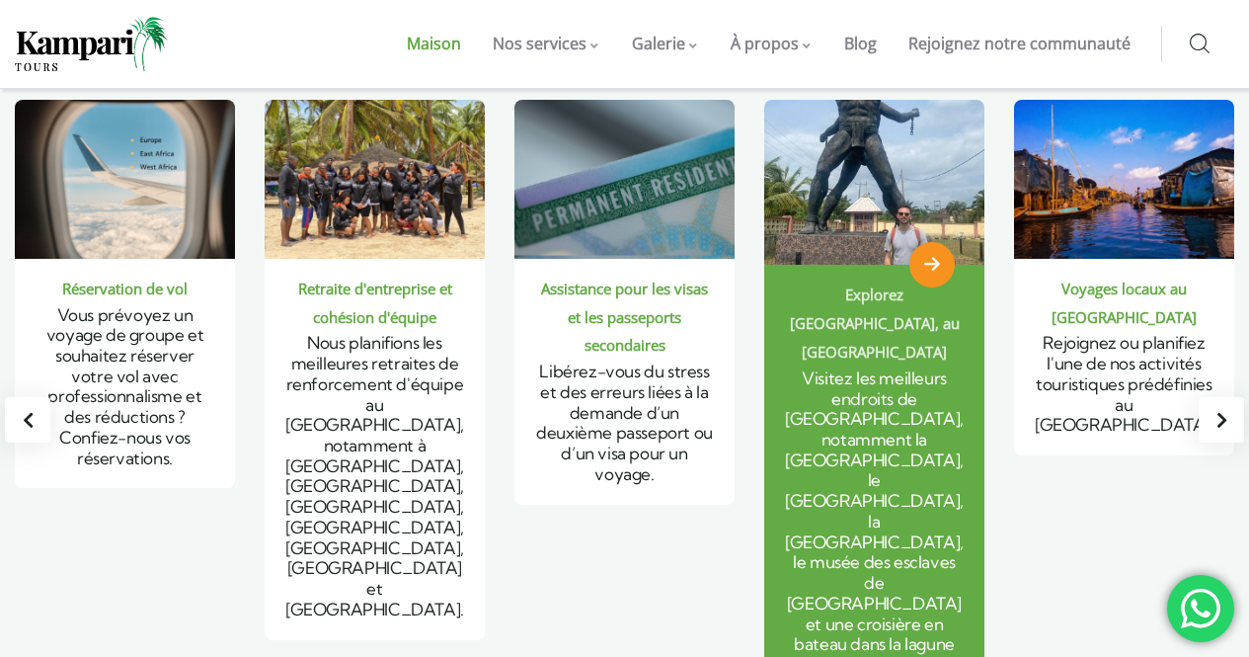
click at [942, 242] on span "1 / 6" at bounding box center [932, 264] width 45 height 45
click at [933, 256] on icon "1 / 6" at bounding box center [933, 265] width 16 height 18
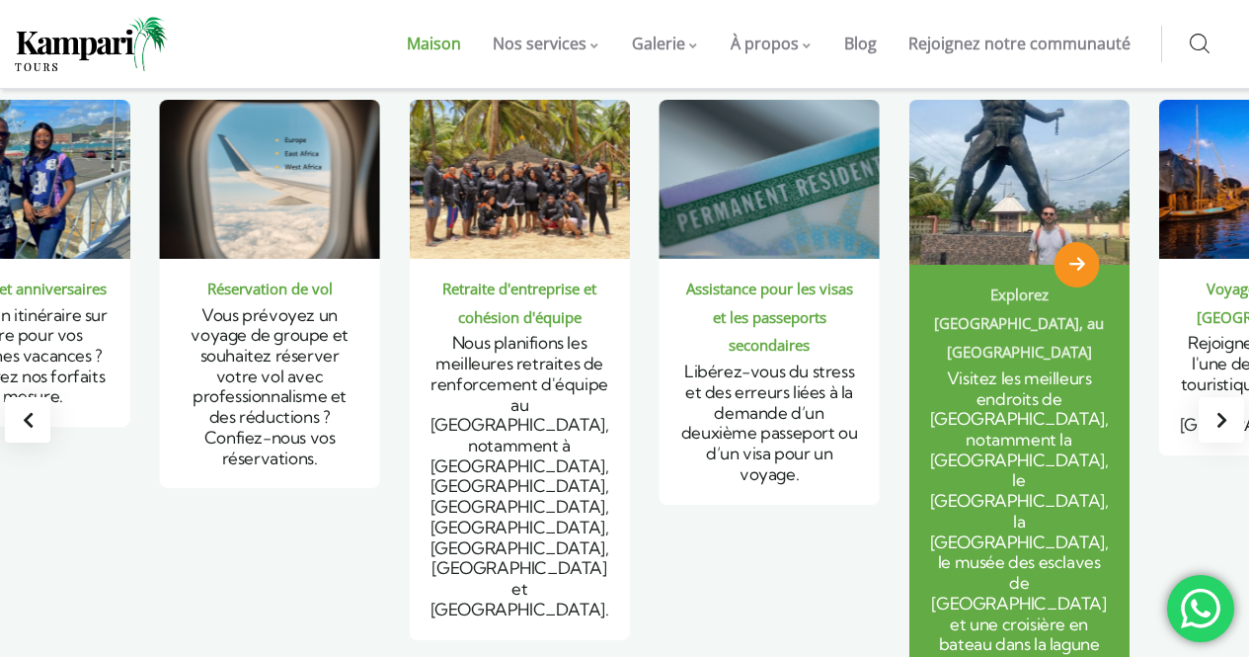
click at [933, 265] on div "Explorez Lagos, au Nigéria Visitez les meilleurs endroits de Lagos, notamment l…" at bounding box center [1020, 490] width 220 height 450
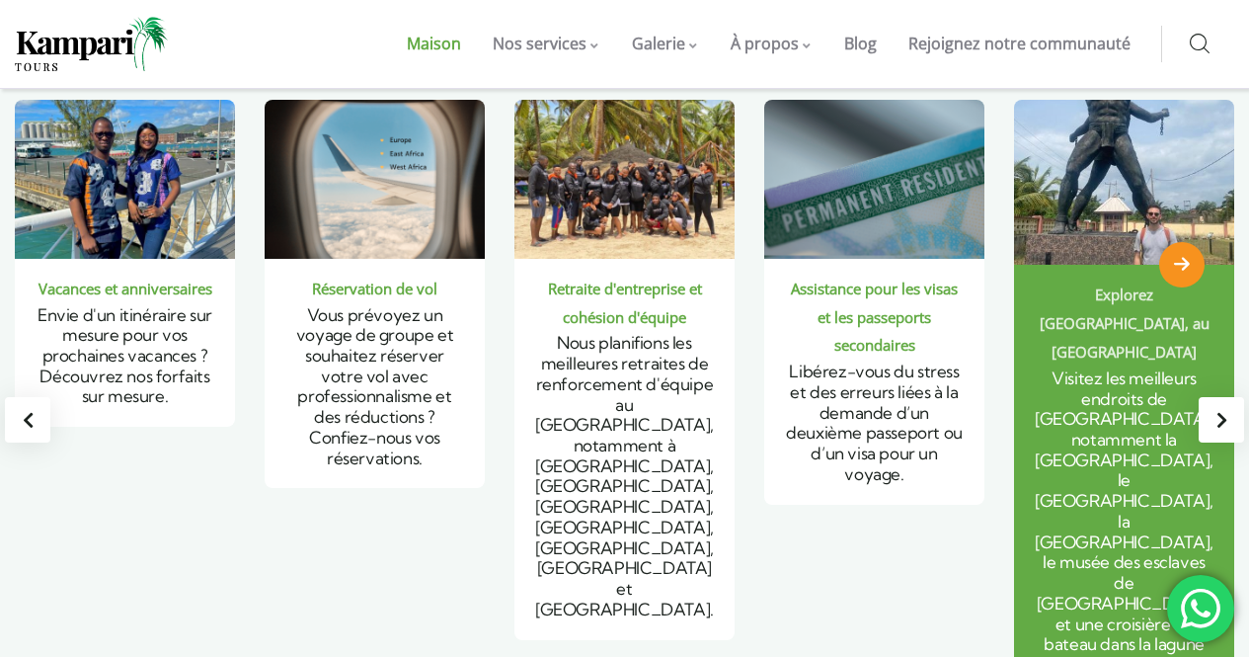
click at [1052, 367] on font "Visitez les meilleurs endroits de [GEOGRAPHIC_DATA], notamment la [GEOGRAPHIC_D…" at bounding box center [1124, 531] width 179 height 328
click at [1079, 405] on font "Visitez les meilleurs endroits de [GEOGRAPHIC_DATA], notamment la [GEOGRAPHIC_D…" at bounding box center [1125, 531] width 179 height 328
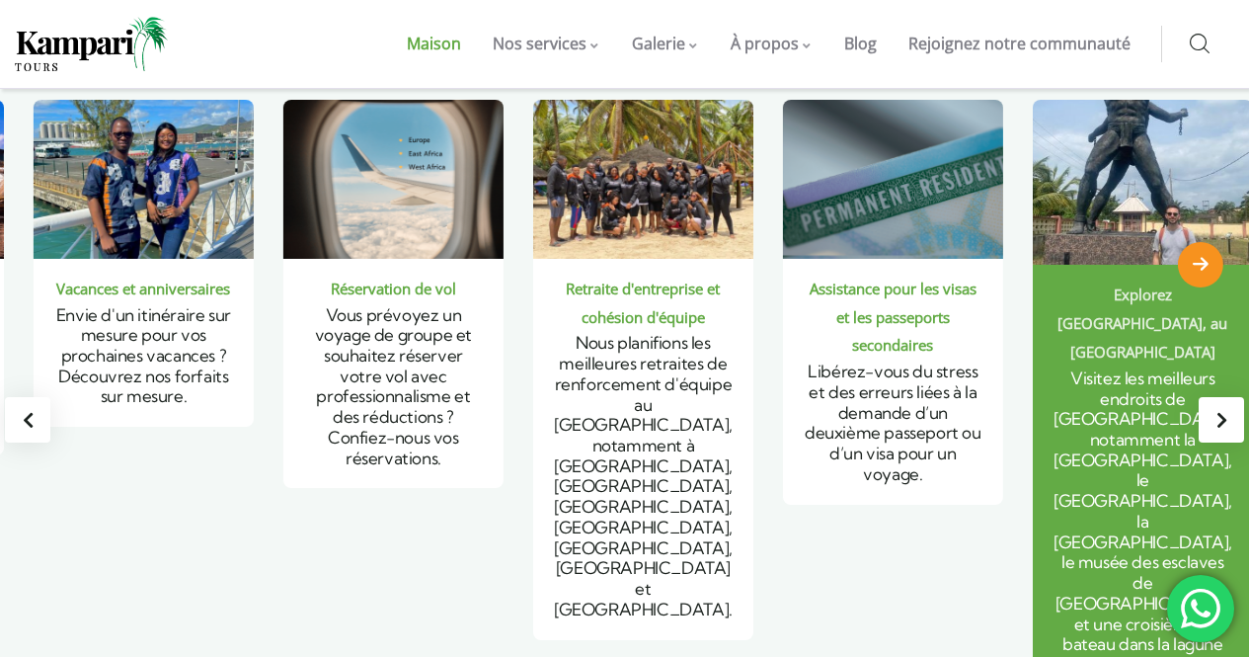
click at [1080, 402] on font "Visitez les meilleurs endroits de [GEOGRAPHIC_DATA], notamment la [GEOGRAPHIC_D…" at bounding box center [1143, 531] width 179 height 328
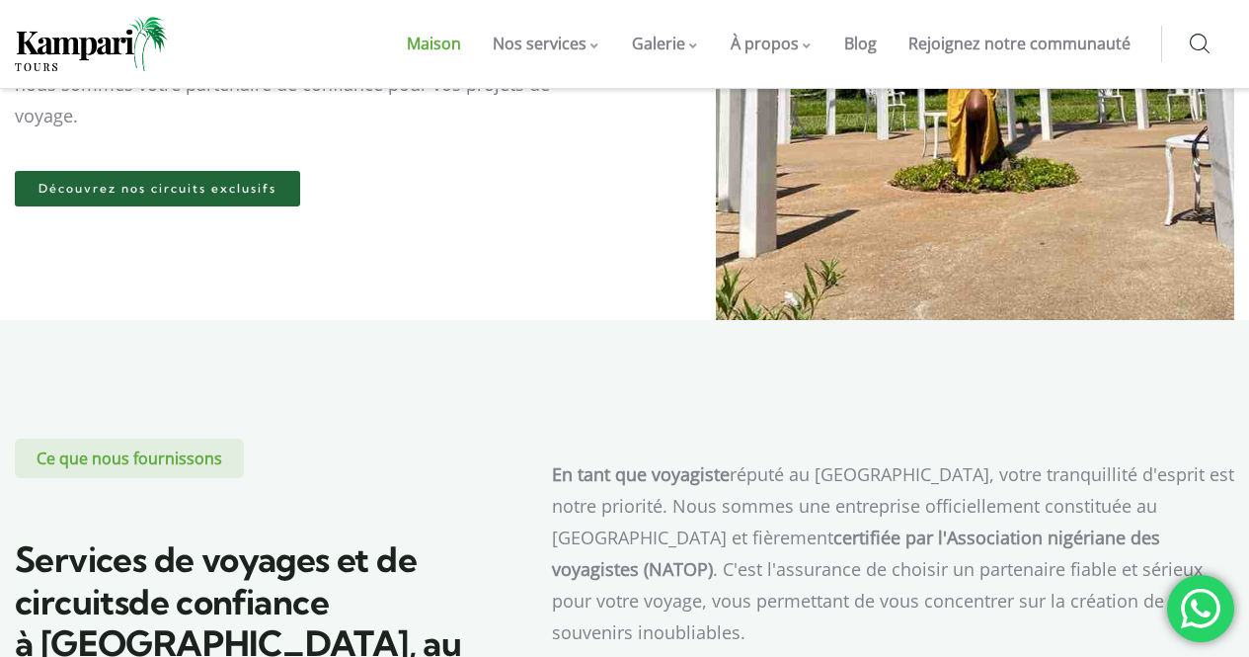
scroll to position [593, 0]
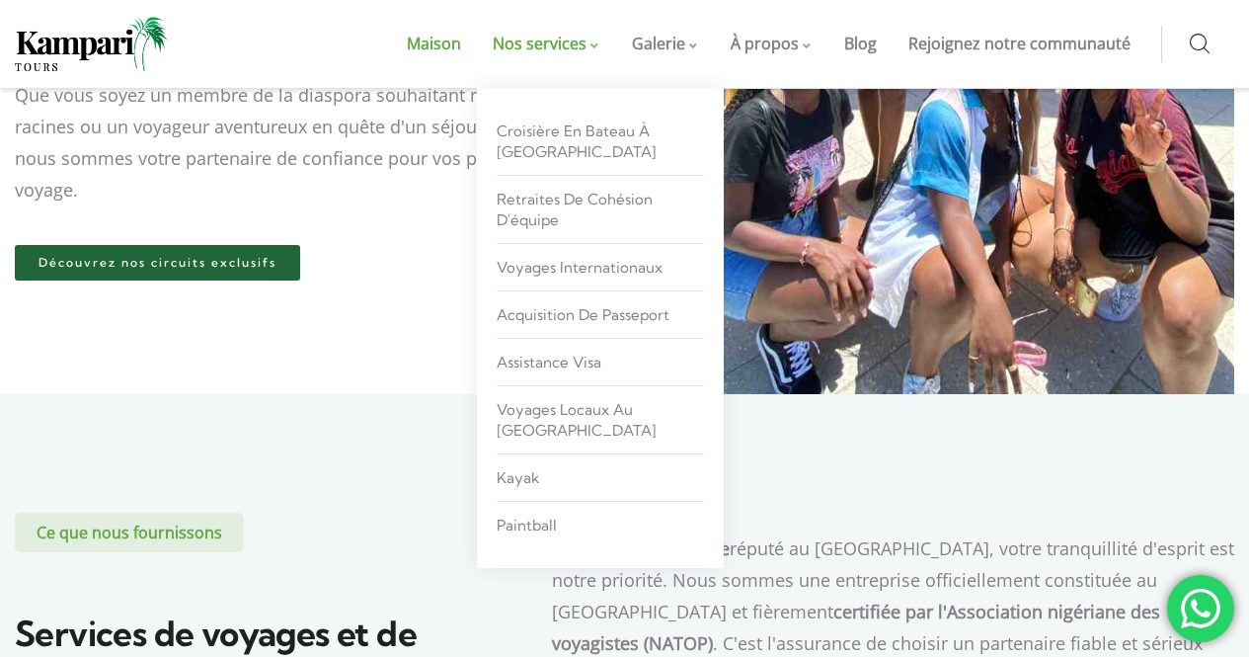
click at [586, 45] on font "Nos services" at bounding box center [540, 44] width 94 height 22
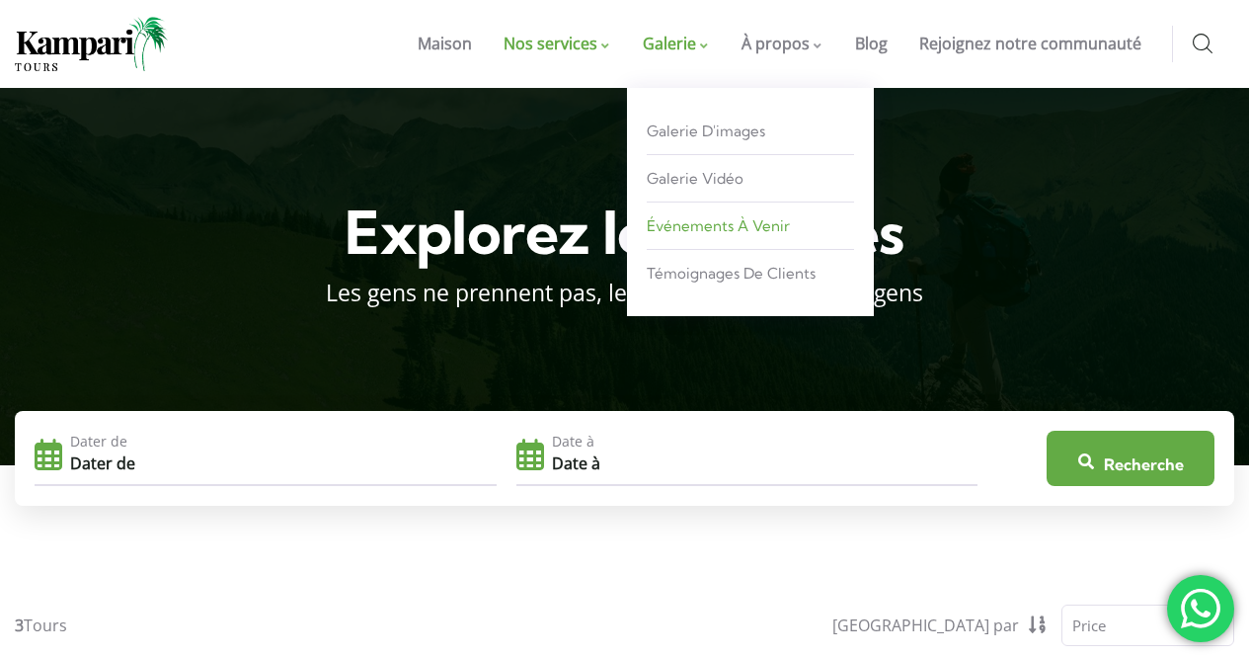
click at [747, 227] on font "Événements à venir" at bounding box center [718, 225] width 143 height 19
click at [747, 225] on font "Événements à venir" at bounding box center [718, 225] width 143 height 19
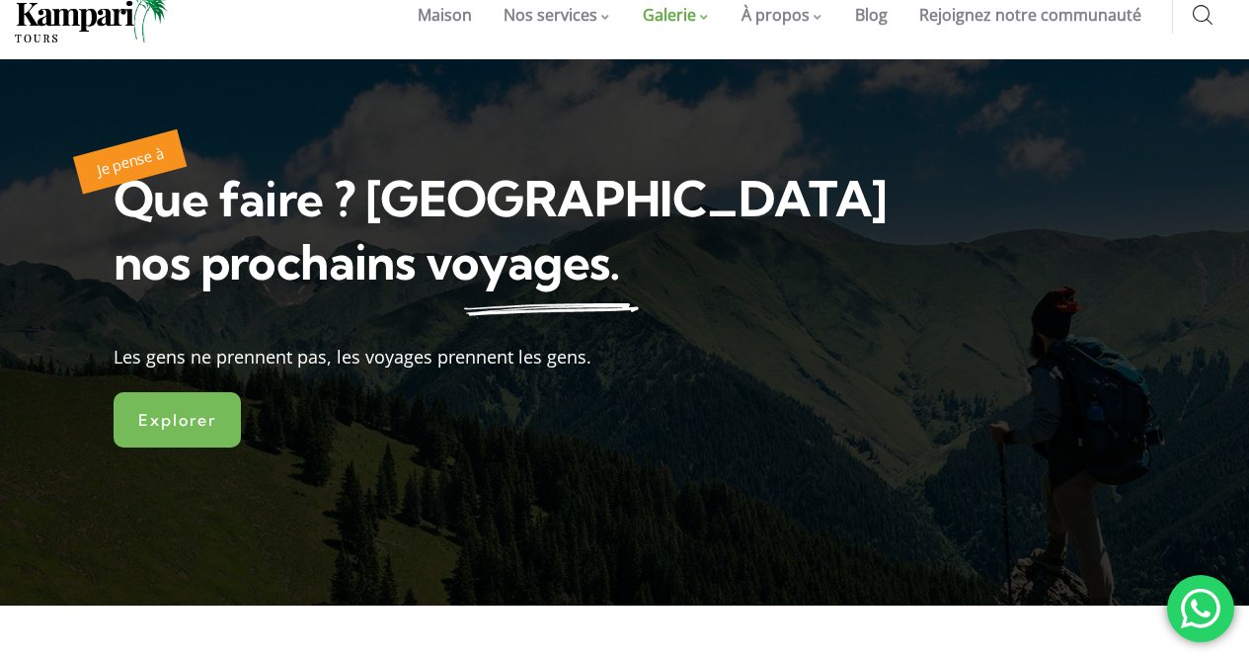
scroll to position [99, 0]
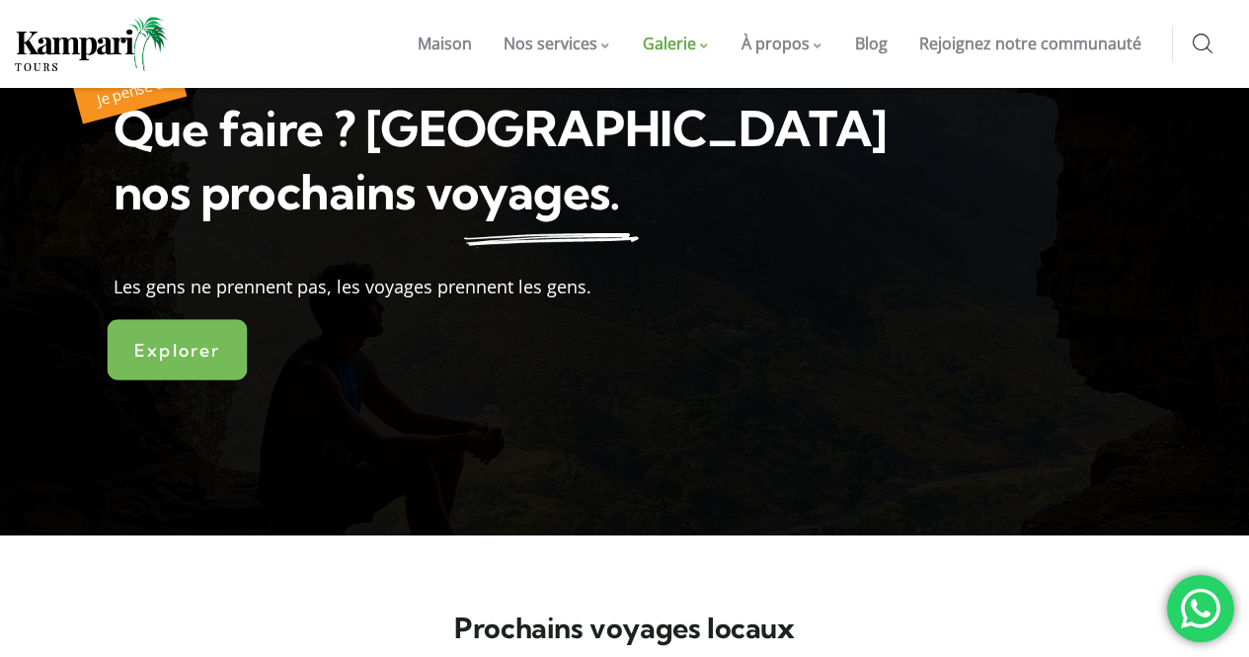
click at [205, 355] on font "Explorer" at bounding box center [177, 350] width 86 height 22
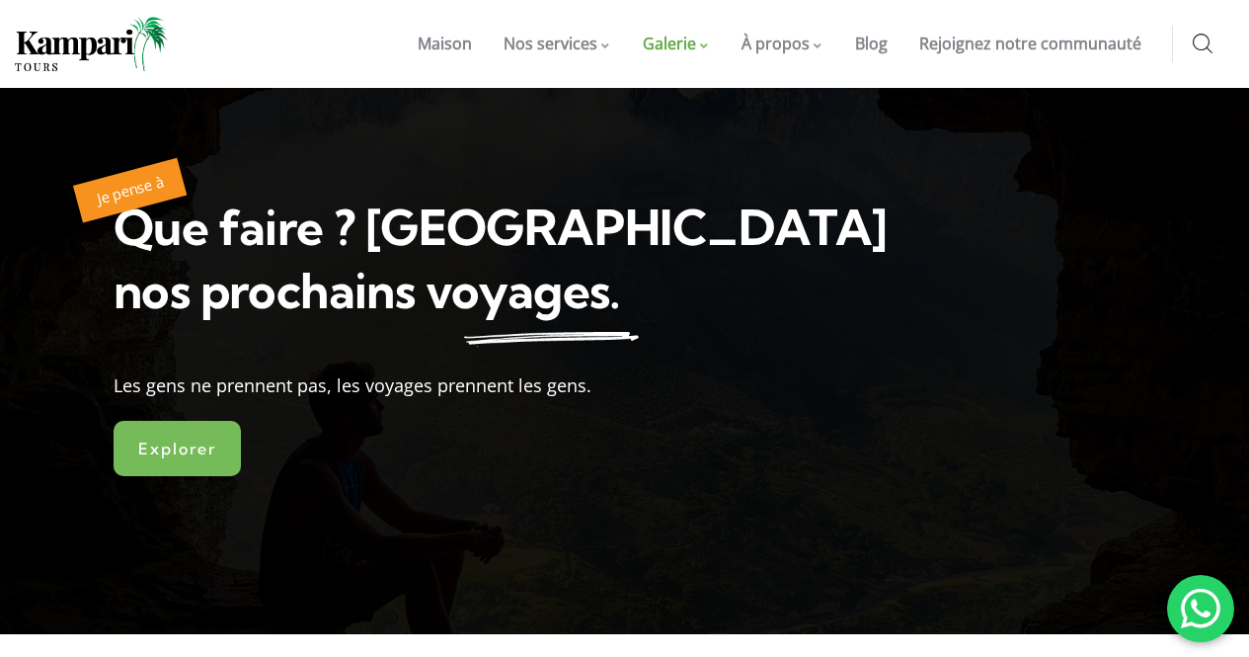
click at [208, 353] on div "Je pense à Que faire ? Découvrez nos prochains voyages. Les gens ne prennent pa…" at bounding box center [501, 298] width 774 height 203
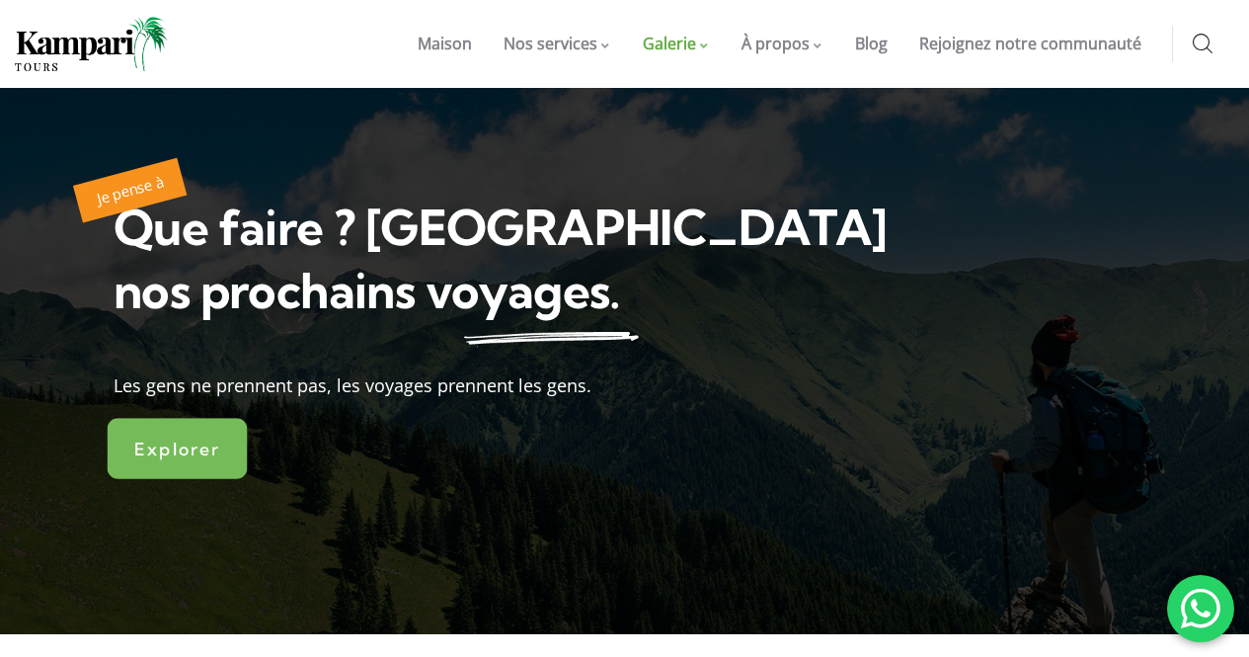
click at [191, 452] on font "Explorer" at bounding box center [177, 448] width 86 height 22
click at [193, 454] on font "Explorer" at bounding box center [177, 448] width 86 height 22
click at [472, 42] on font "Maison" at bounding box center [445, 44] width 54 height 22
click at [468, 47] on font "Maison" at bounding box center [445, 44] width 54 height 22
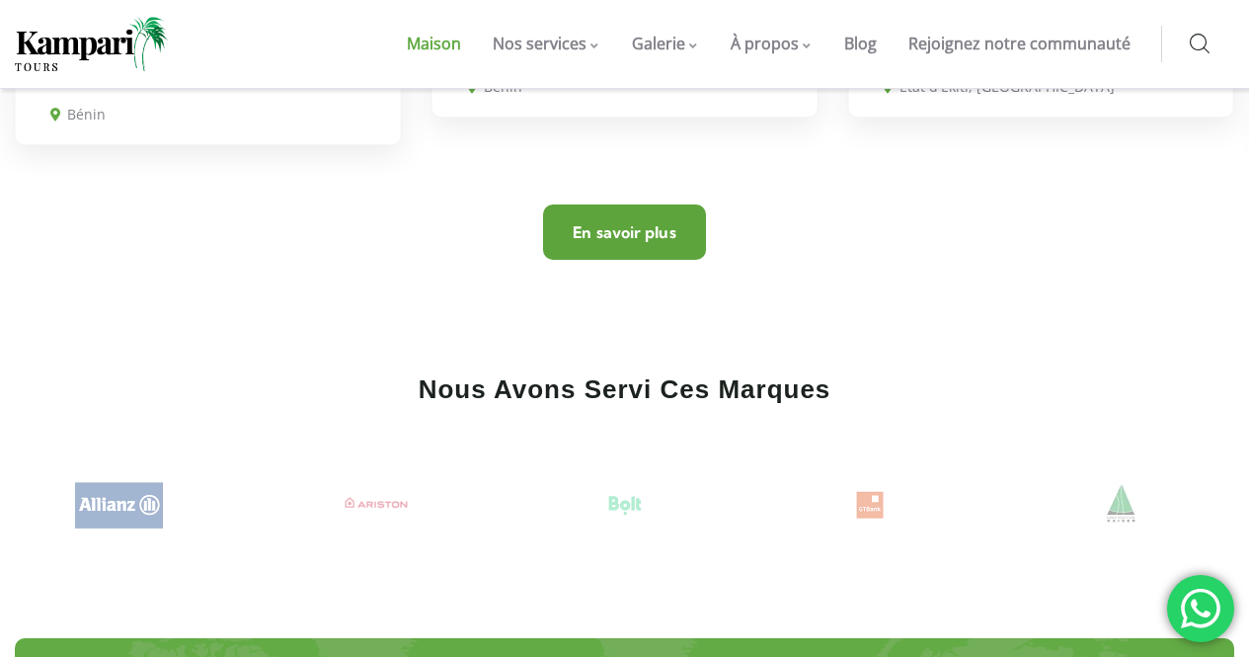
scroll to position [7802, 0]
